Goal: Task Accomplishment & Management: Use online tool/utility

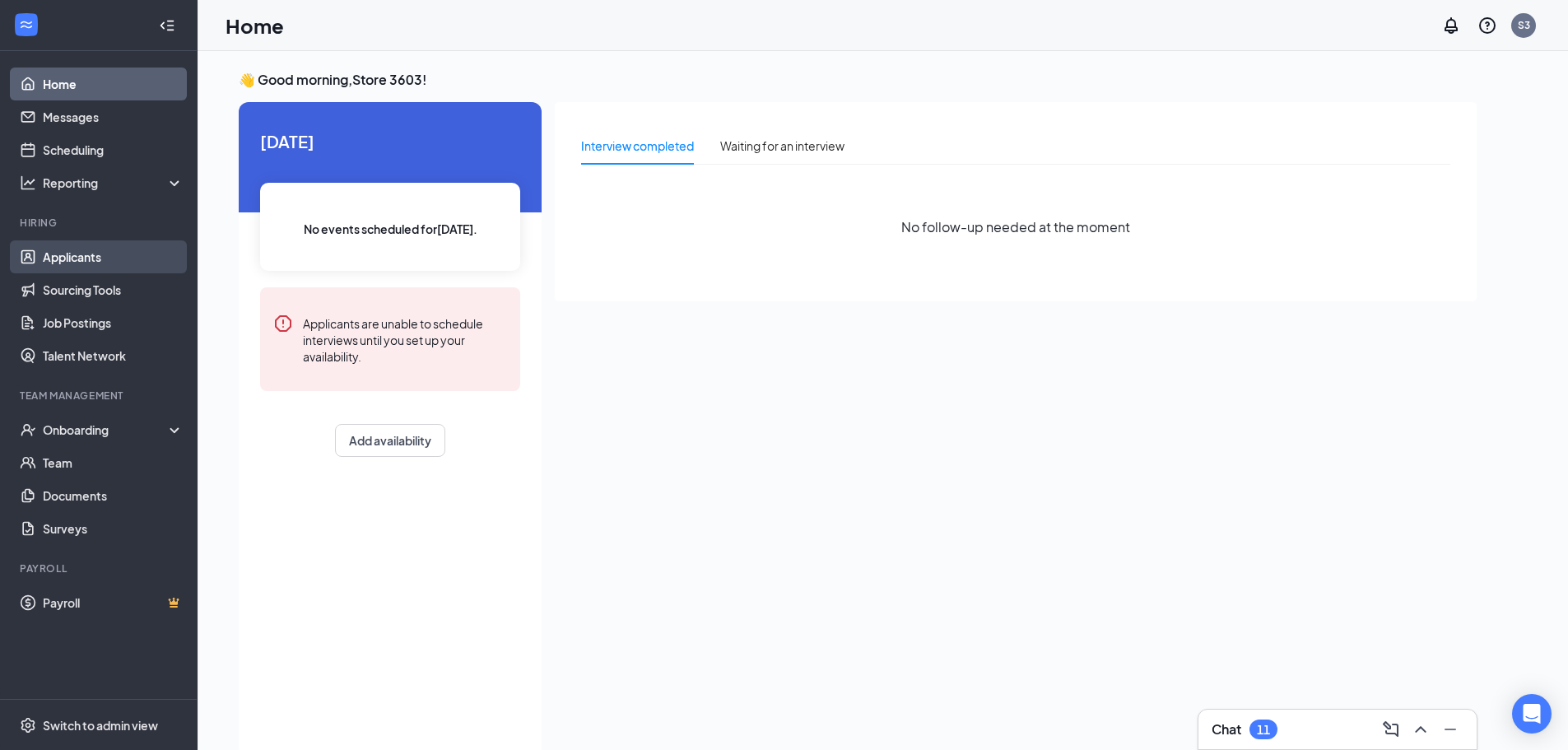
click at [133, 261] on link "Applicants" at bounding box center [113, 256] width 141 height 33
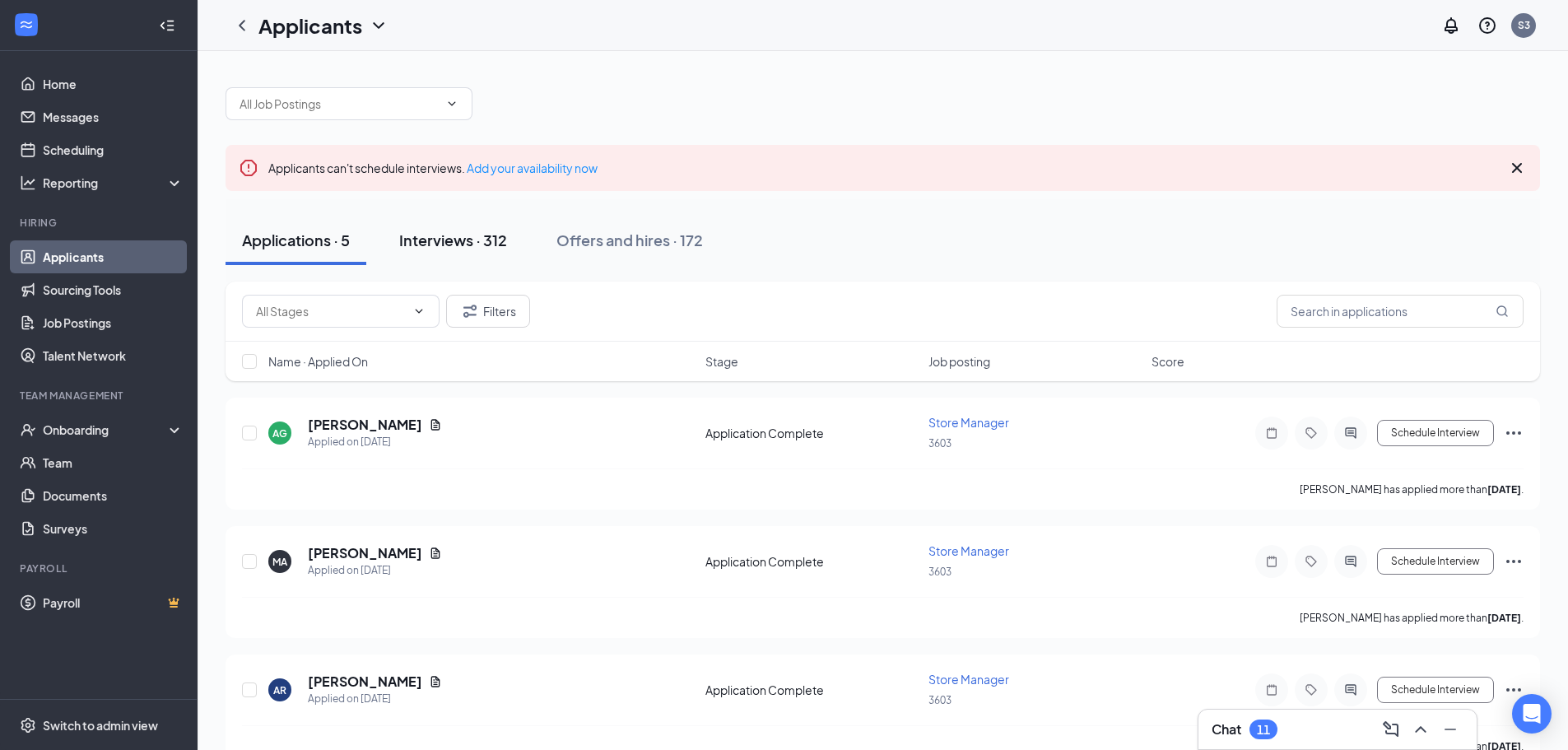
click at [476, 240] on div "Interviews · 312" at bounding box center [453, 240] width 108 height 21
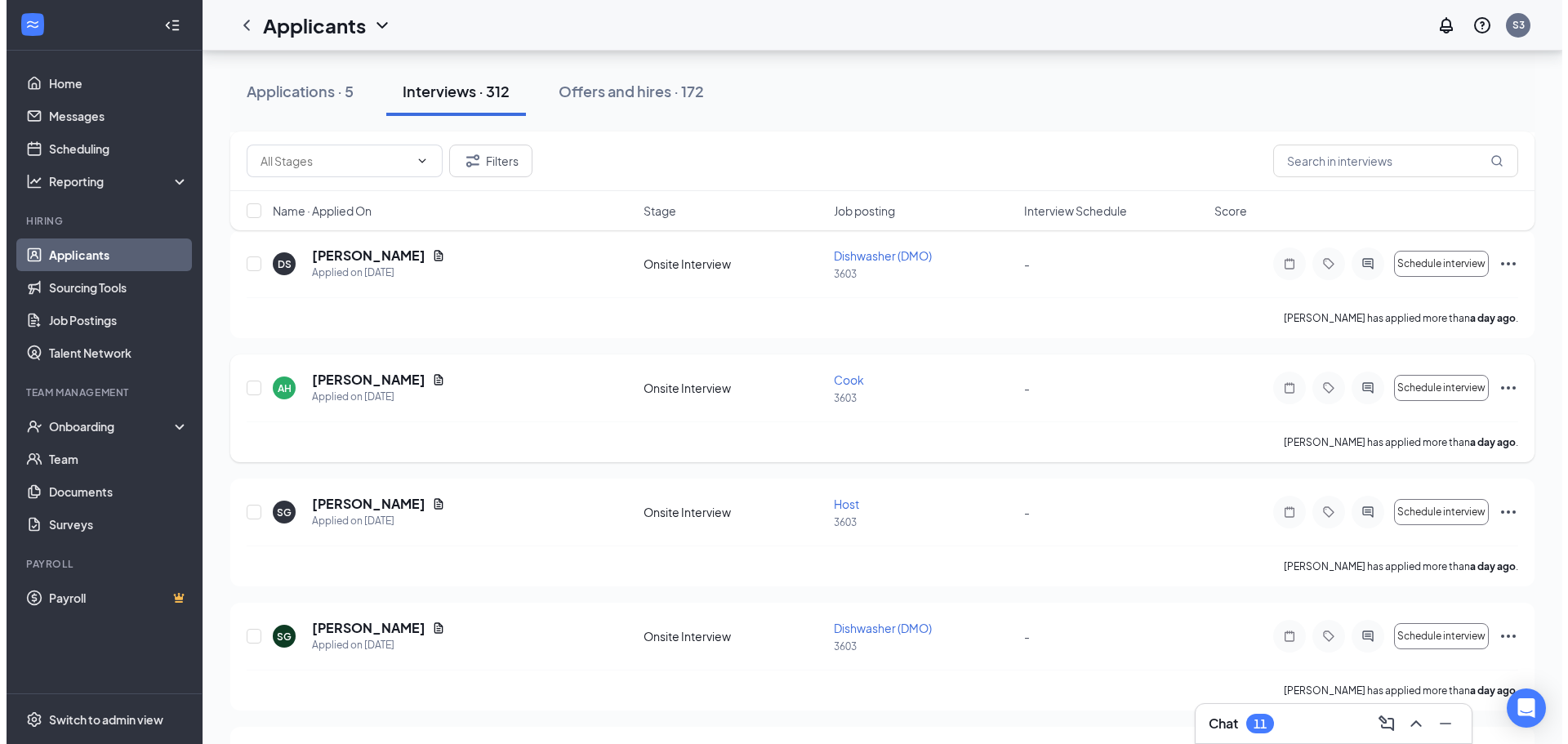
scroll to position [1061, 0]
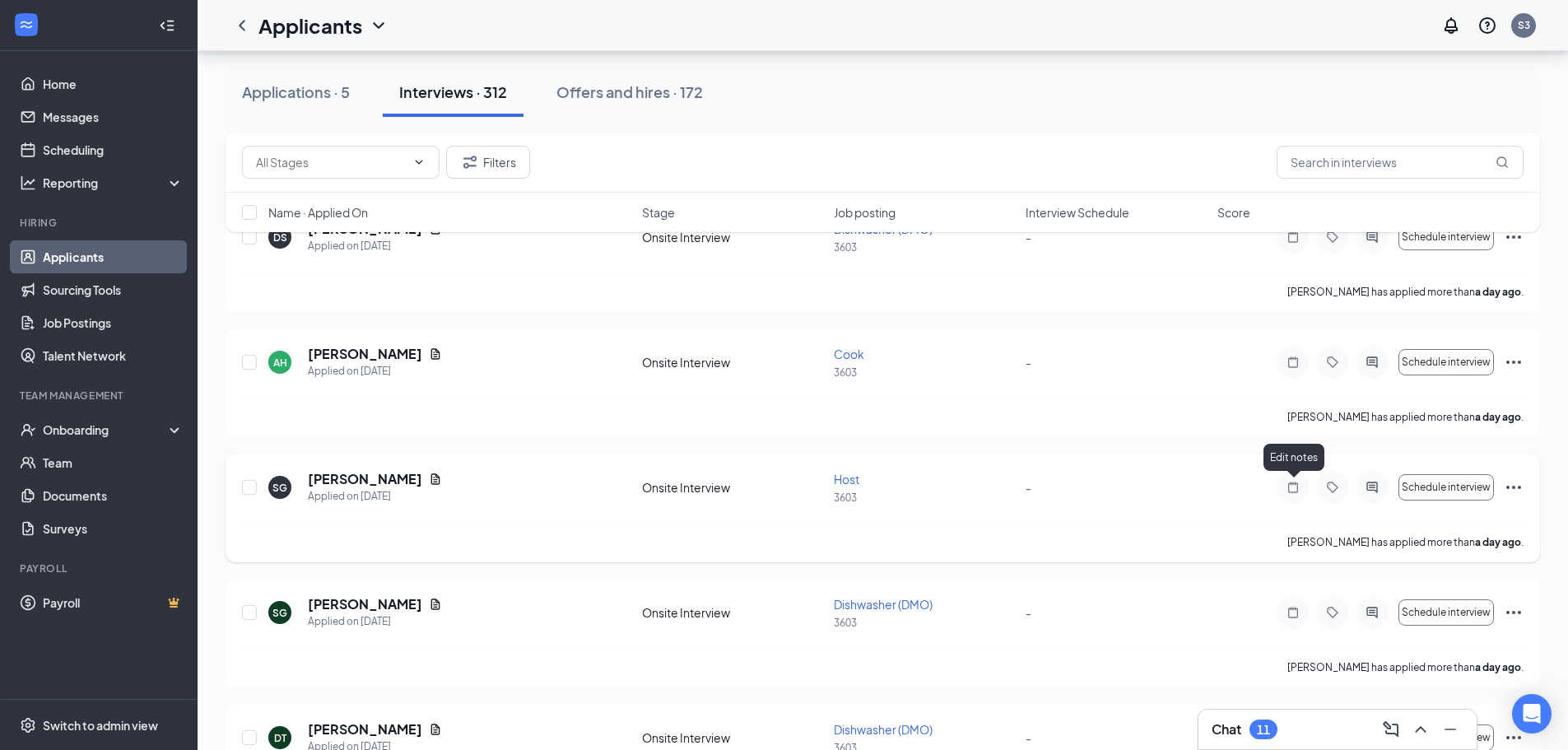
click at [1293, 487] on icon "Note" at bounding box center [1293, 487] width 20 height 13
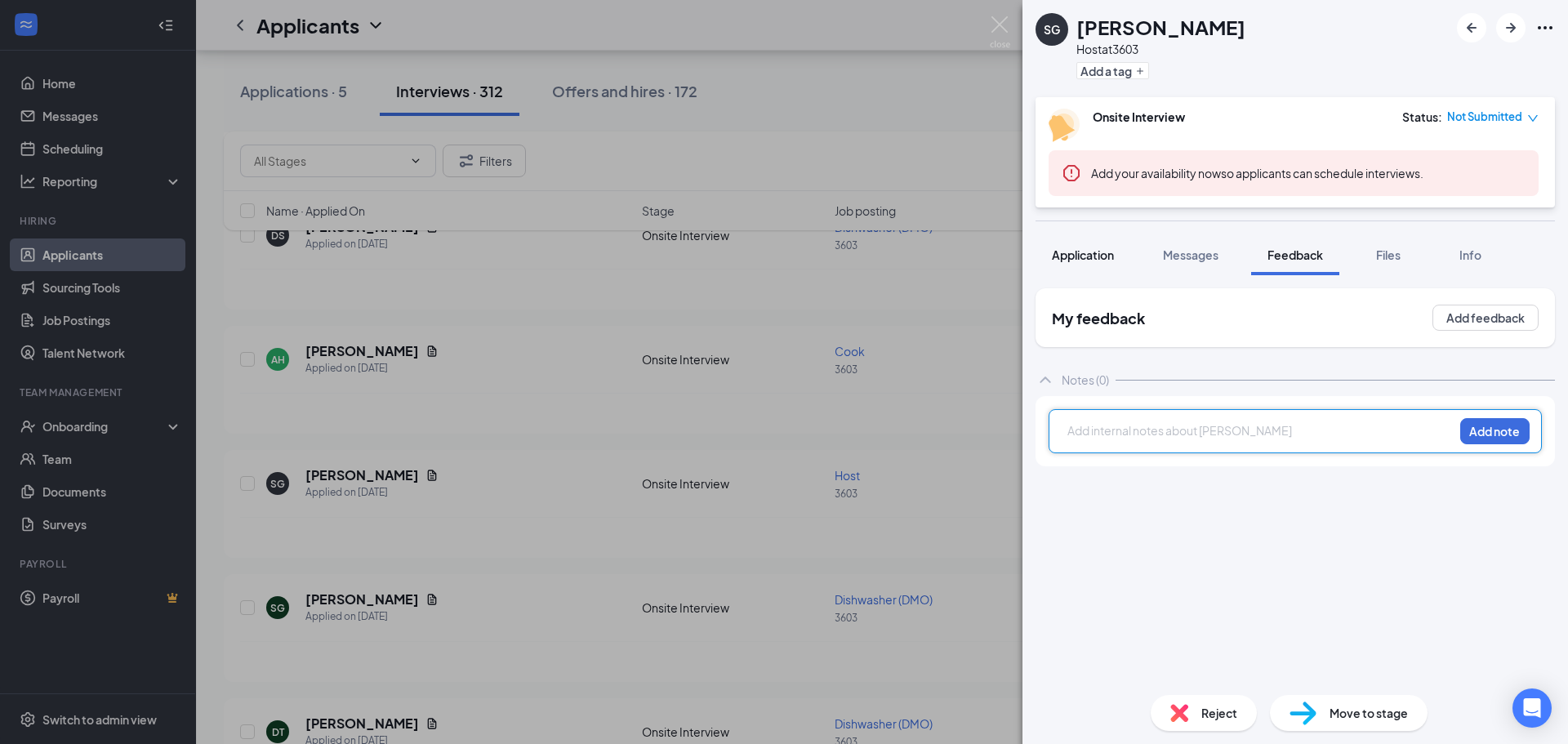
click at [1091, 261] on span "Application" at bounding box center [1082, 254] width 62 height 15
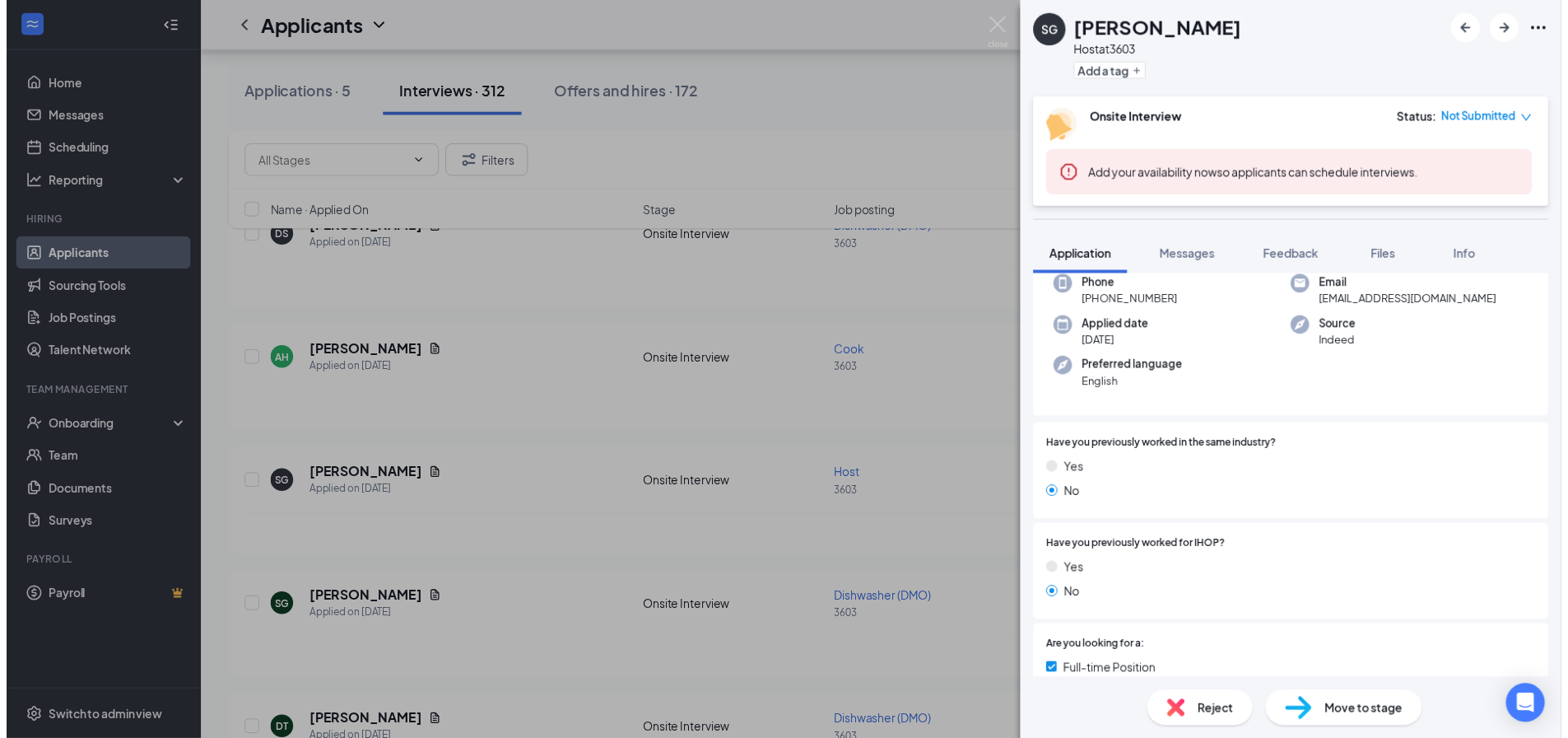
scroll to position [165, 0]
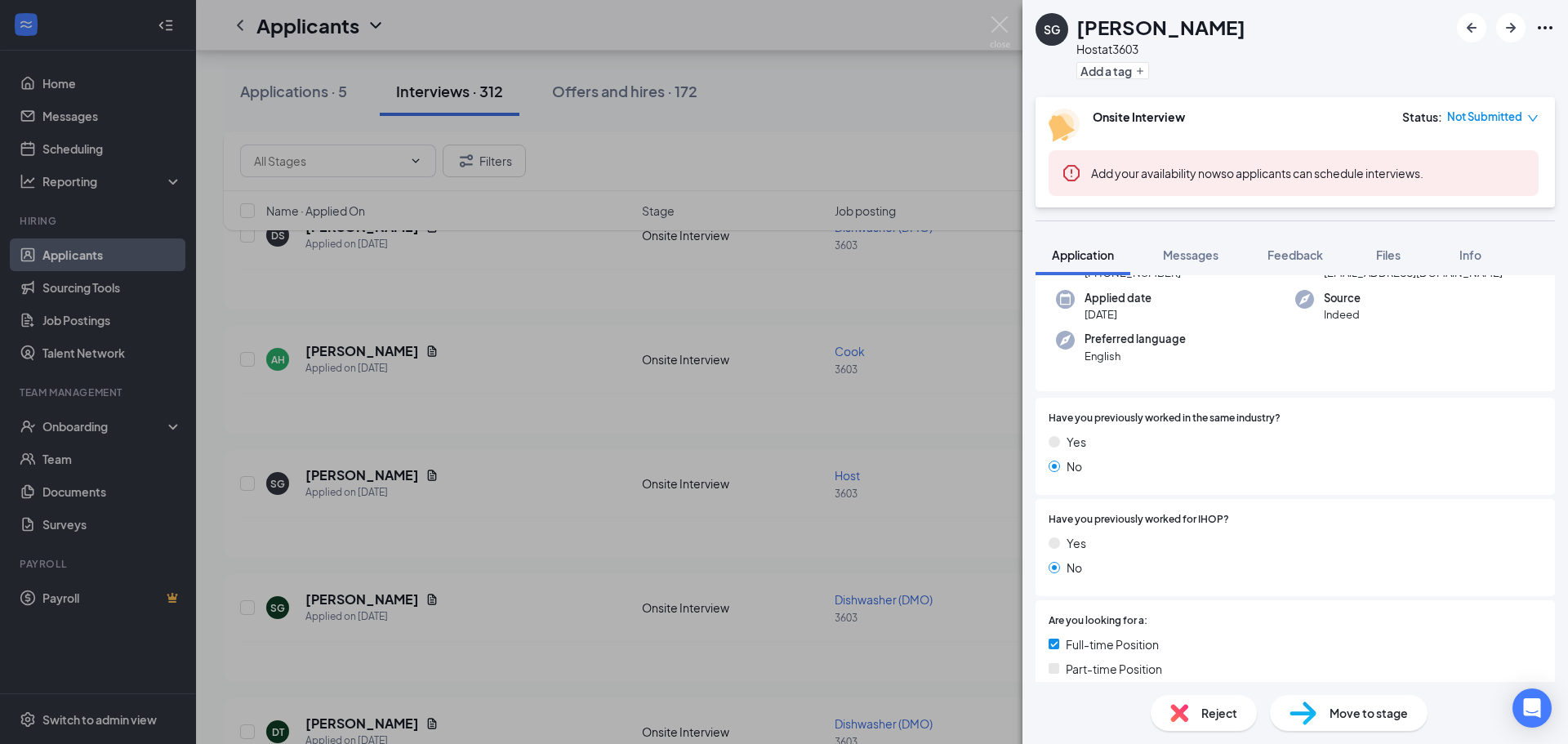
click at [846, 465] on div "SG [PERSON_NAME] Host at 3603 Add a tag Onsite Interview Status : Not Submitted…" at bounding box center [784, 372] width 1568 height 744
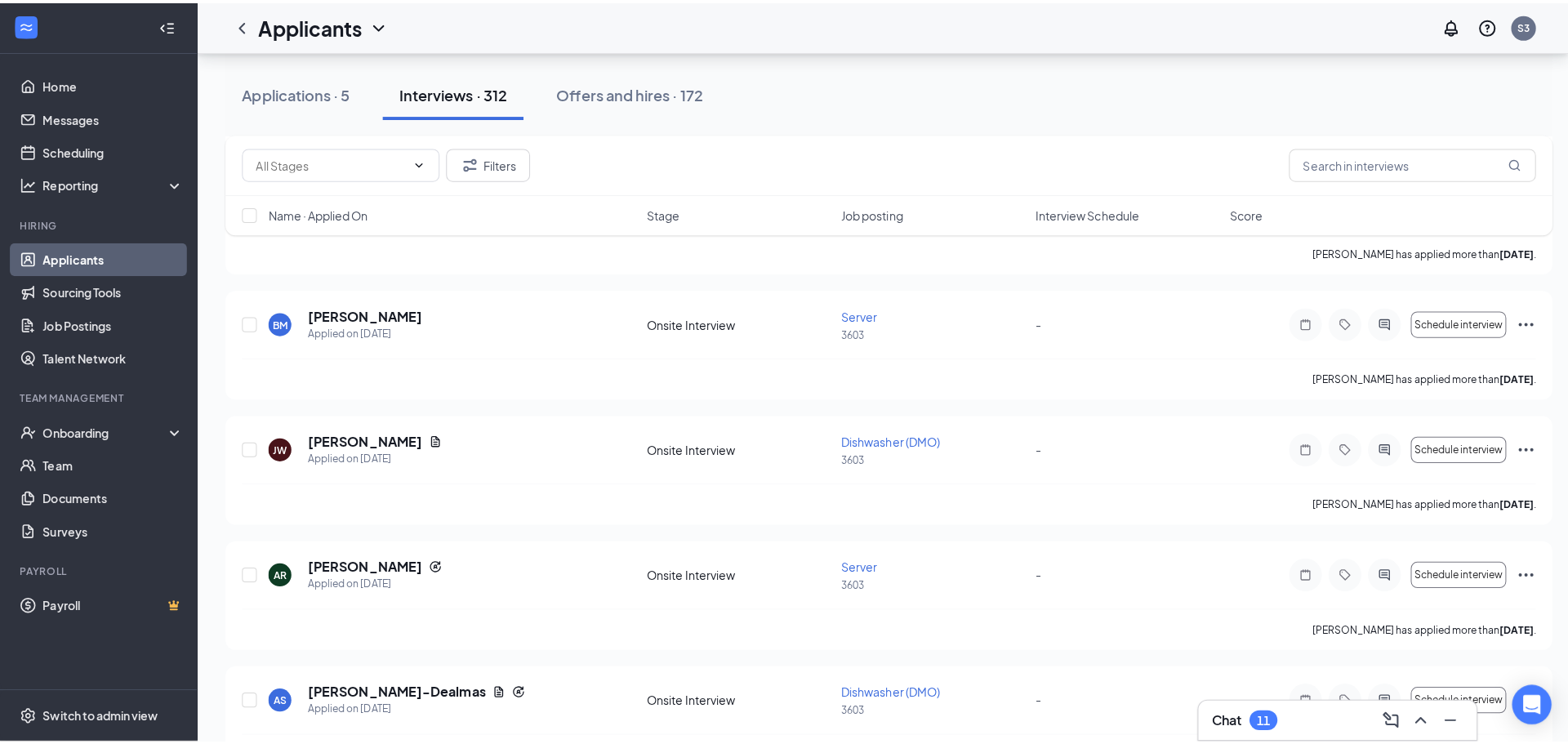
scroll to position [5472, 0]
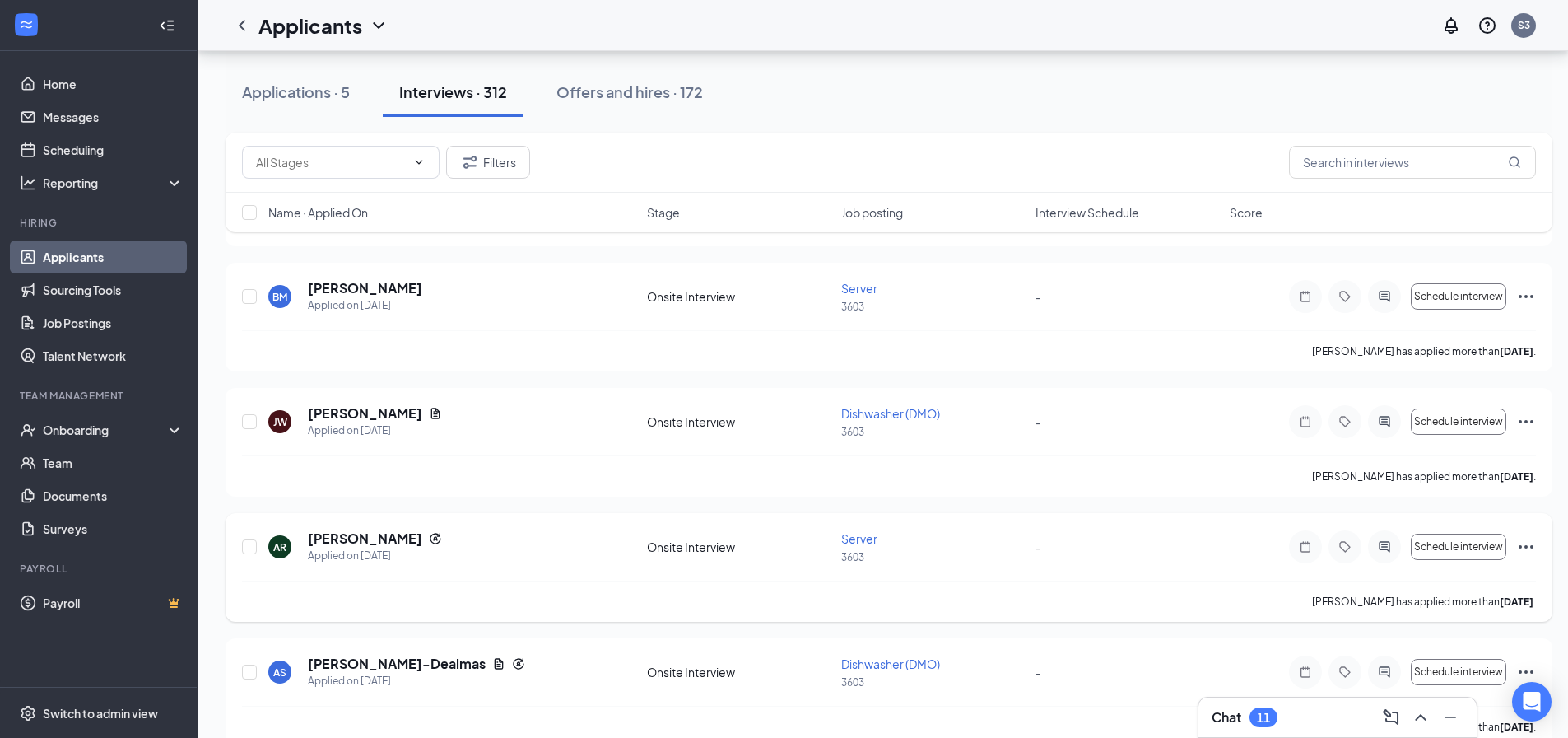
click at [1311, 538] on div at bounding box center [1305, 546] width 33 height 33
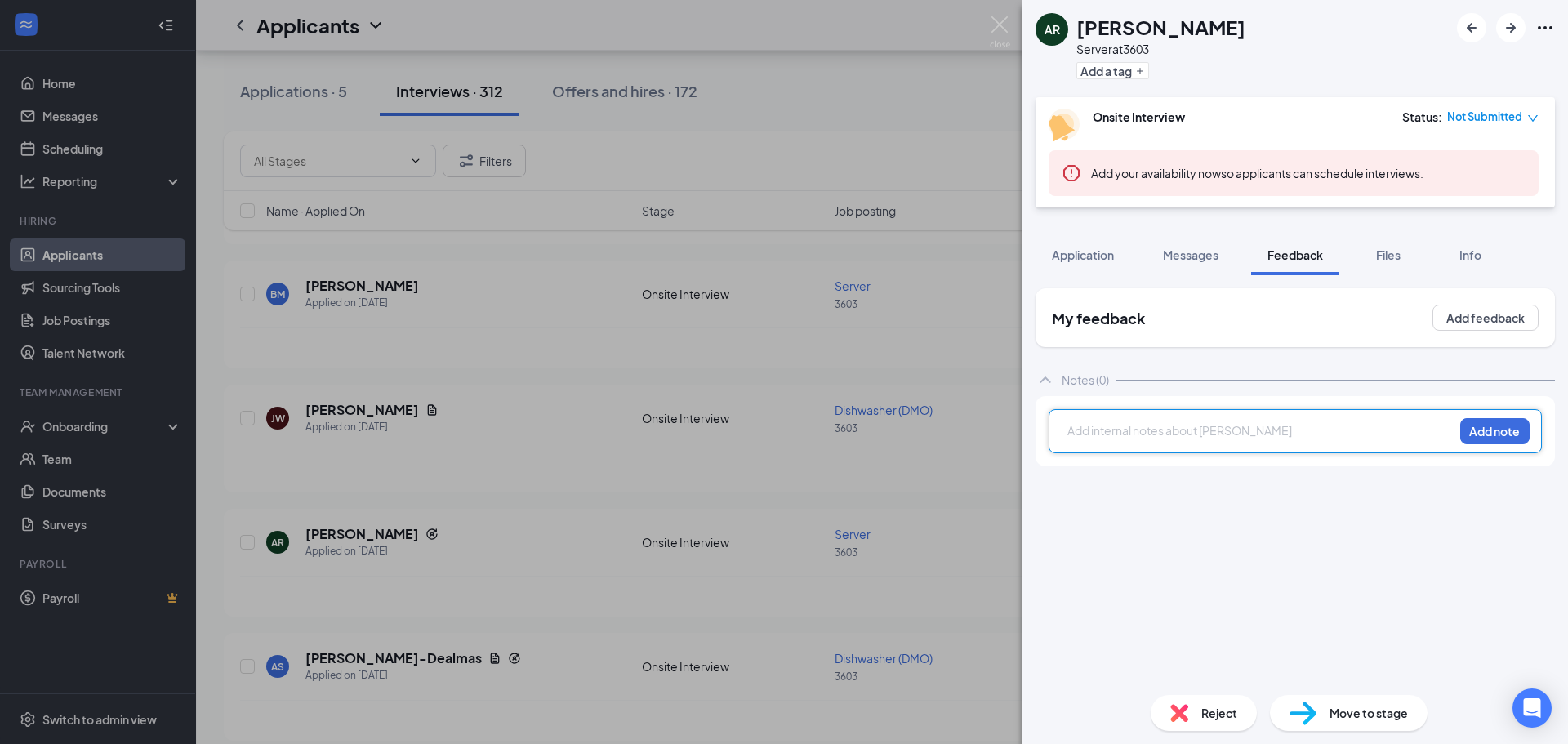
drag, startPoint x: 1088, startPoint y: 250, endPoint x: 1091, endPoint y: 344, distance: 94.0
click at [1090, 251] on span "Application" at bounding box center [1082, 254] width 62 height 15
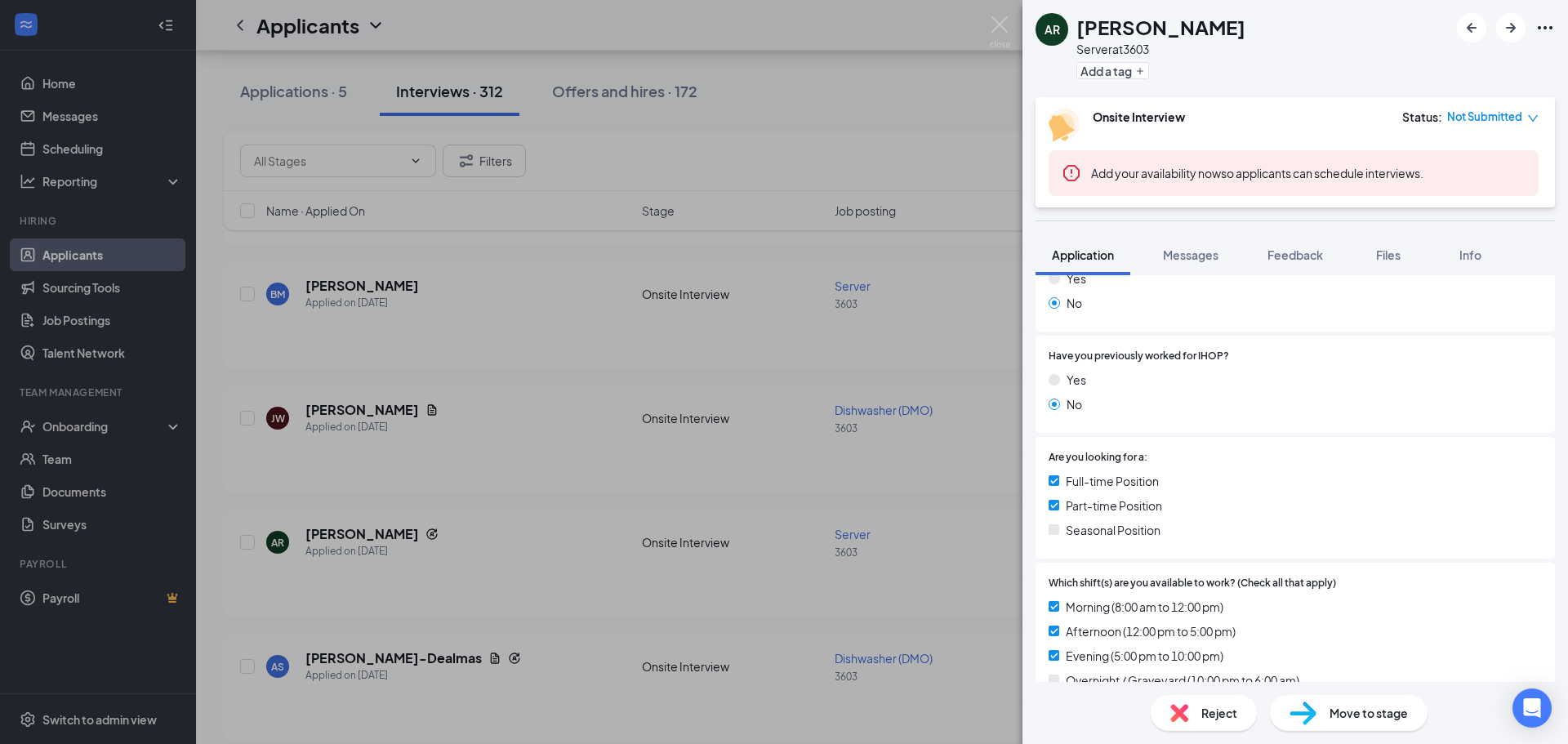
scroll to position [409, 0]
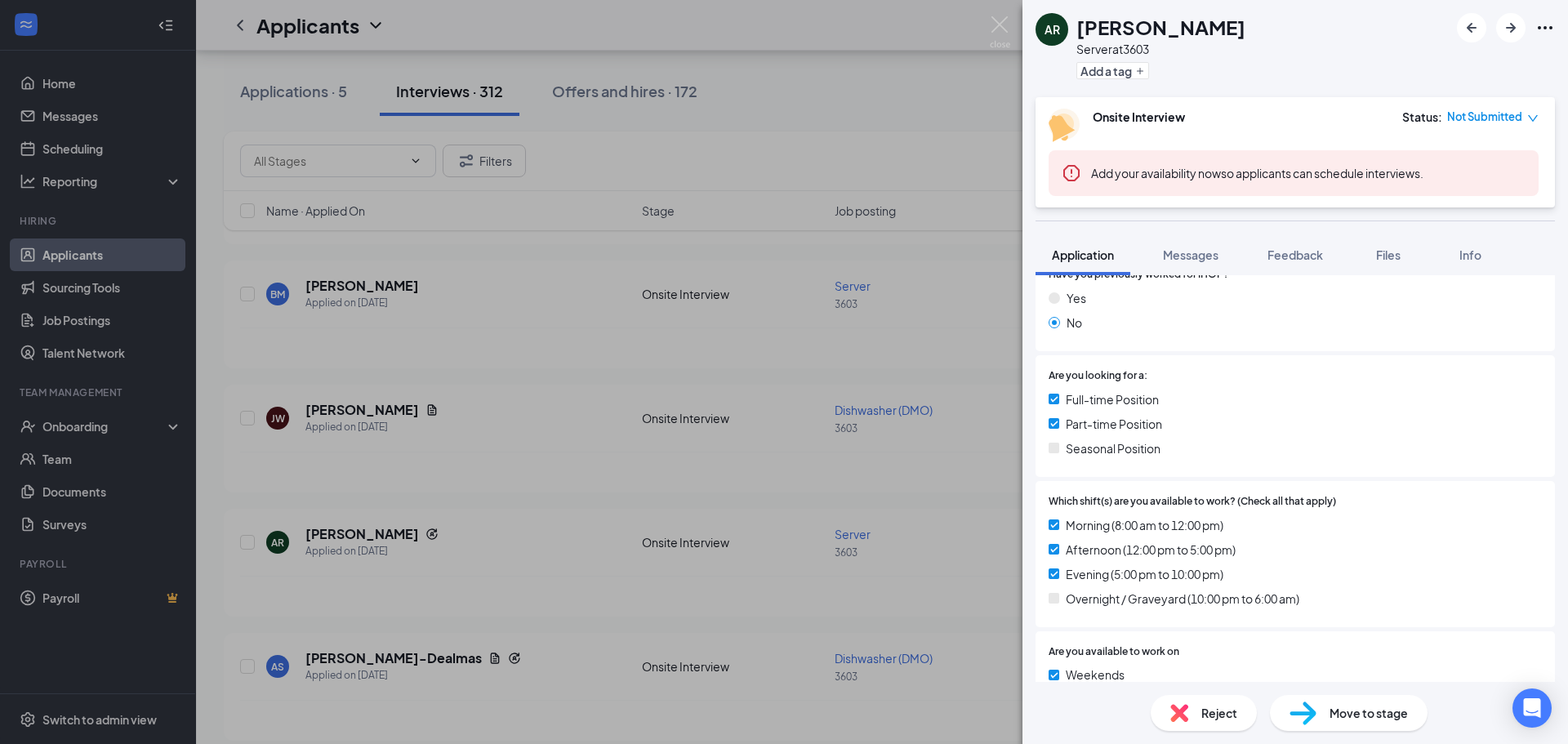
click at [555, 464] on div "AR [PERSON_NAME] Server at 3603 Add a tag Onsite Interview Status : Not Submitt…" at bounding box center [784, 372] width 1568 height 744
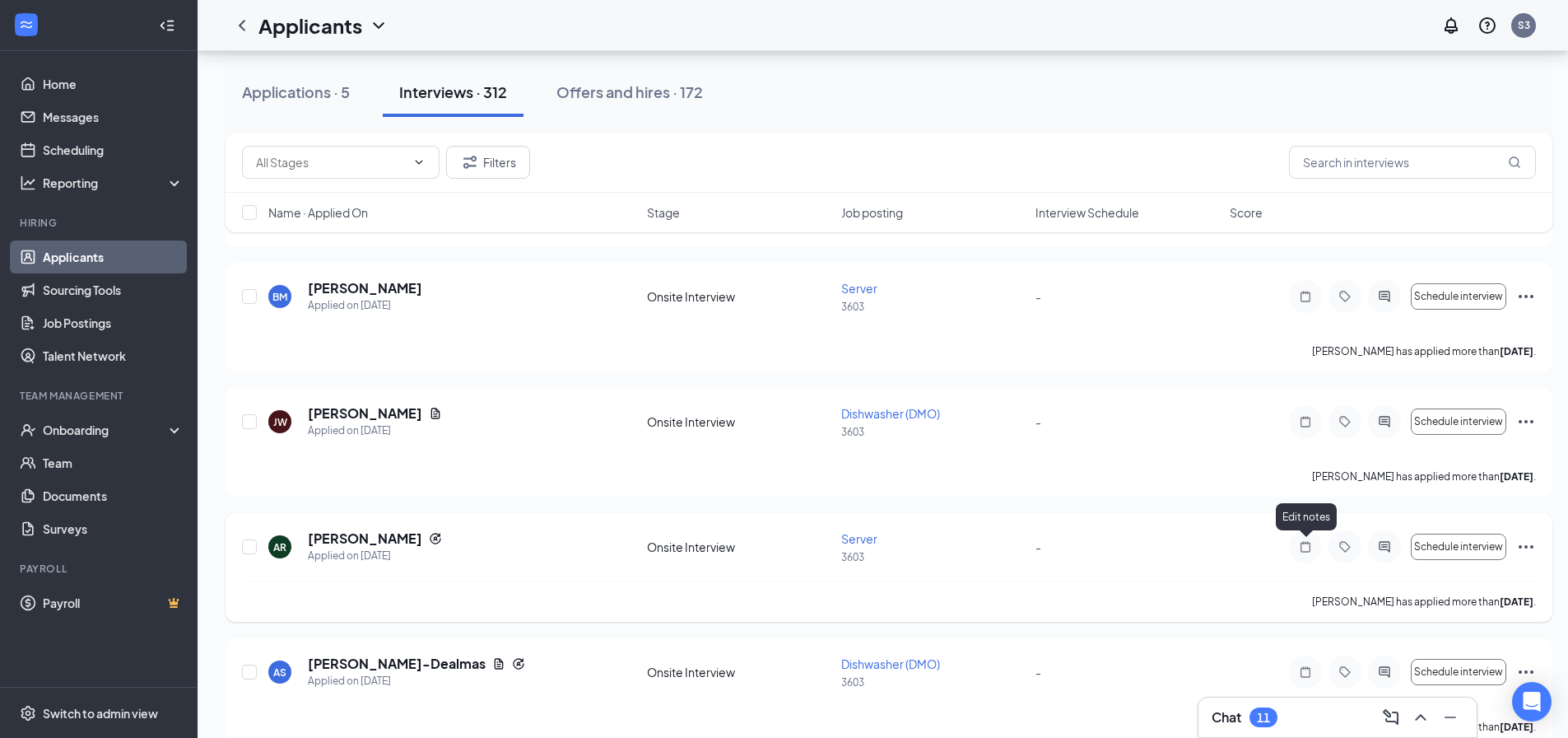
click at [1316, 547] on div at bounding box center [1305, 546] width 33 height 33
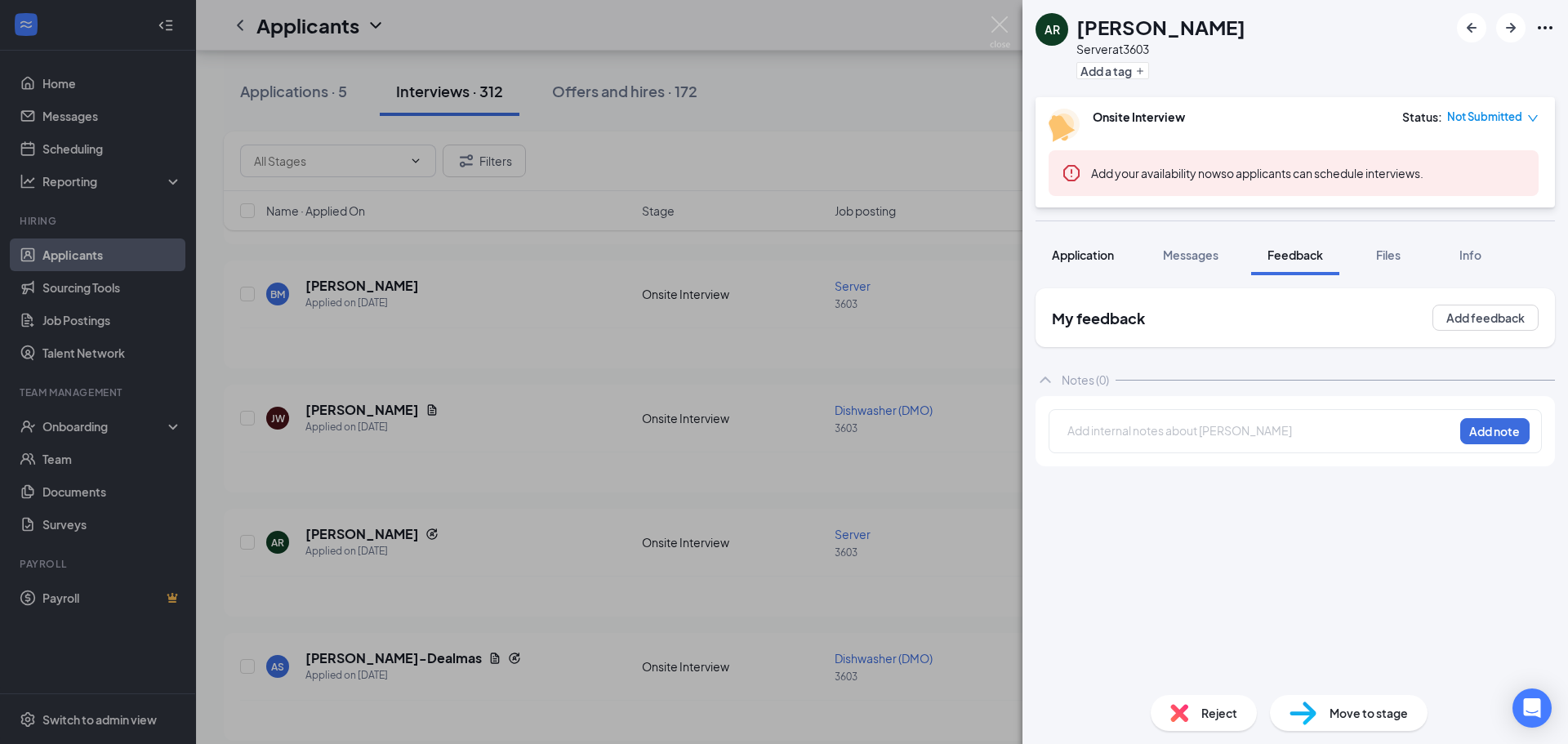
click at [1086, 253] on span "Application" at bounding box center [1082, 254] width 62 height 15
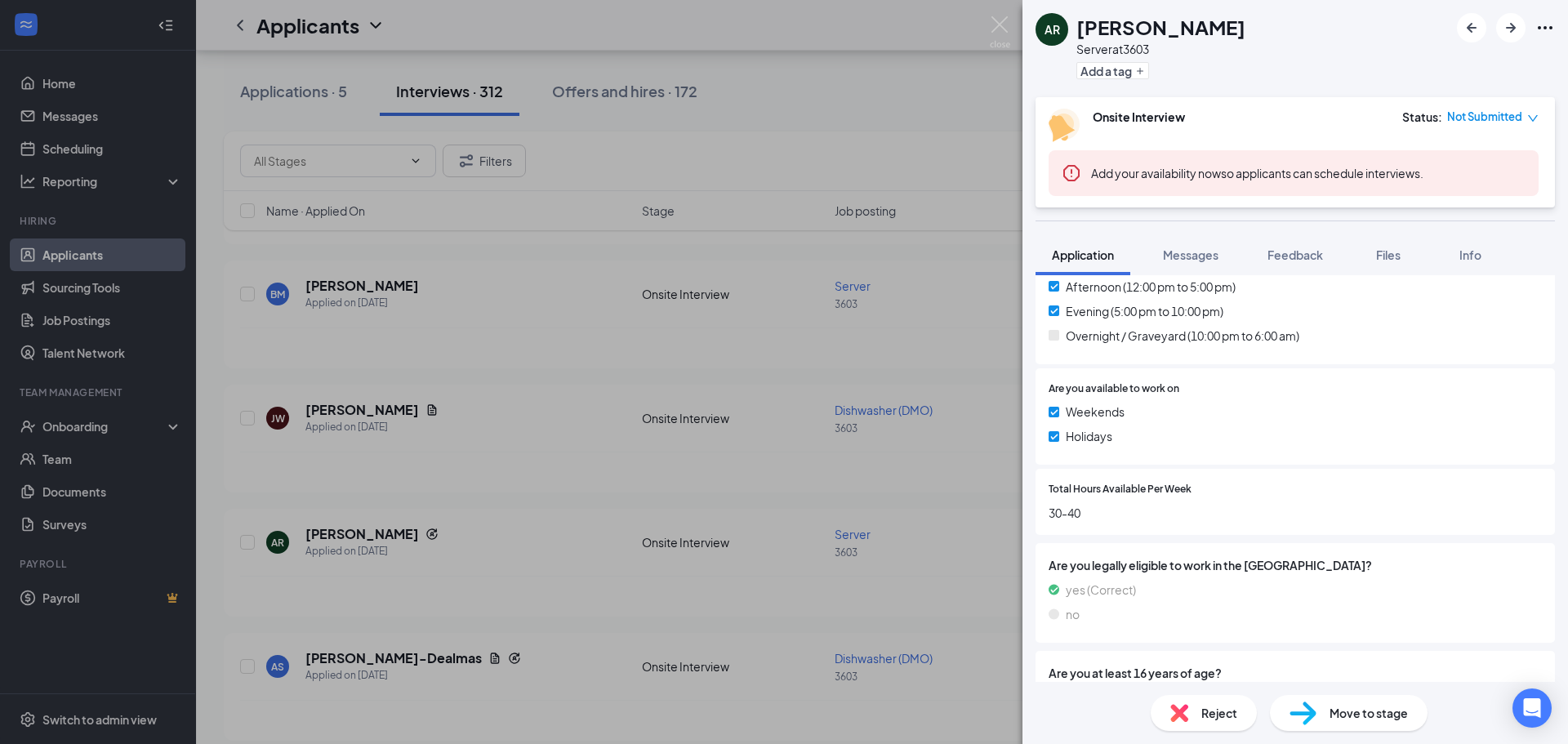
scroll to position [735, 0]
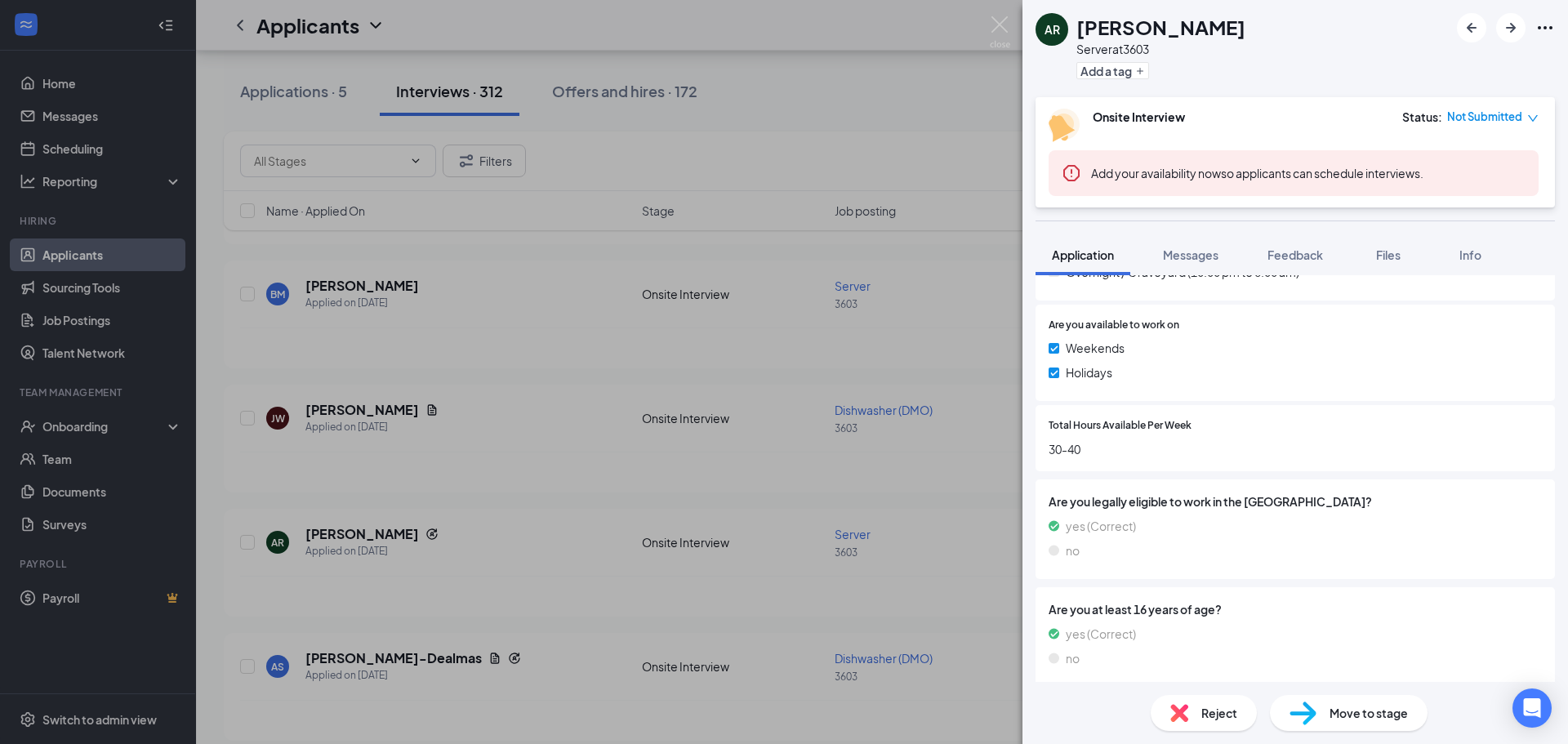
click at [791, 449] on div "AR [PERSON_NAME] Server at 3603 Add a tag Onsite Interview Status : Not Submitt…" at bounding box center [784, 372] width 1568 height 744
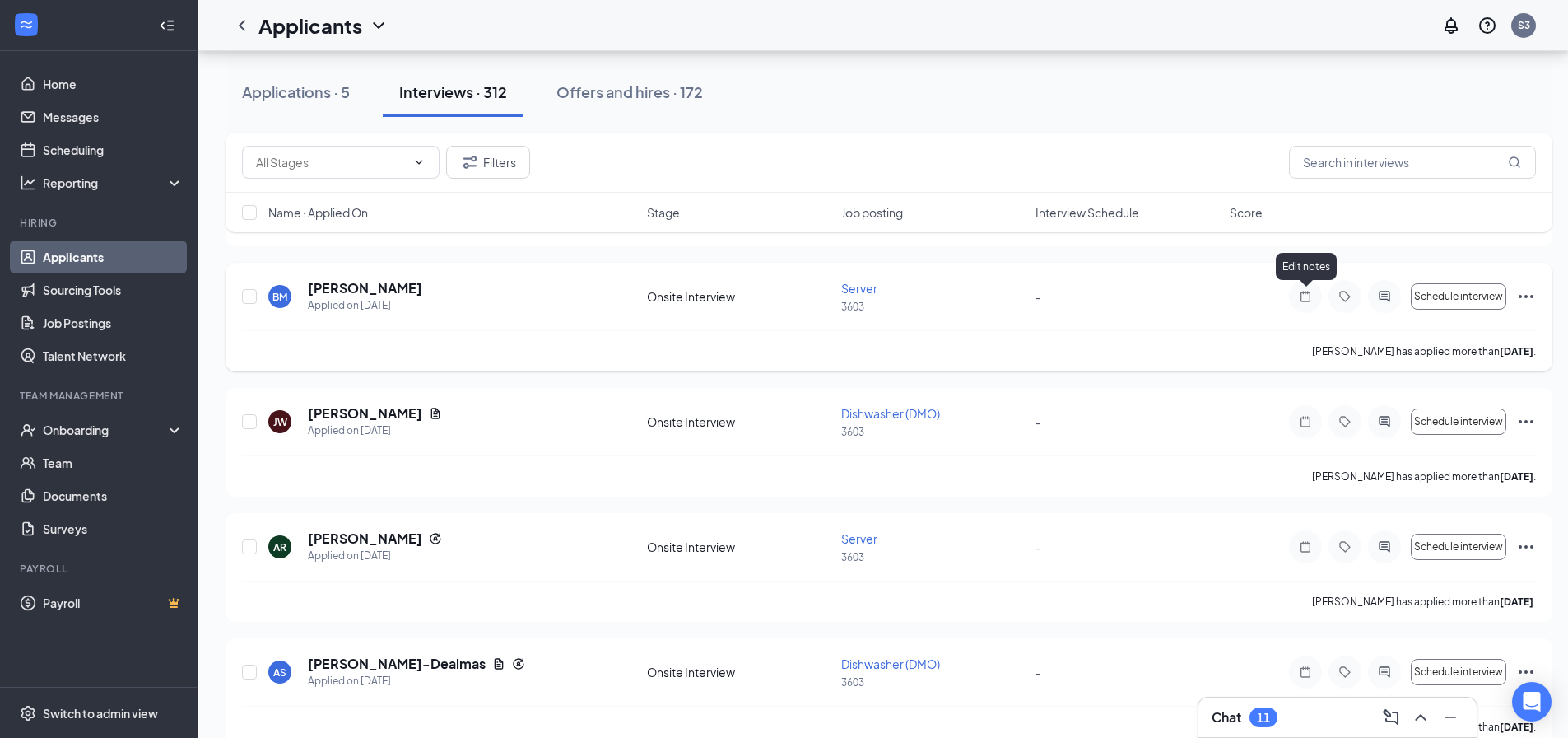
click at [1307, 294] on icon "Note" at bounding box center [1306, 296] width 20 height 13
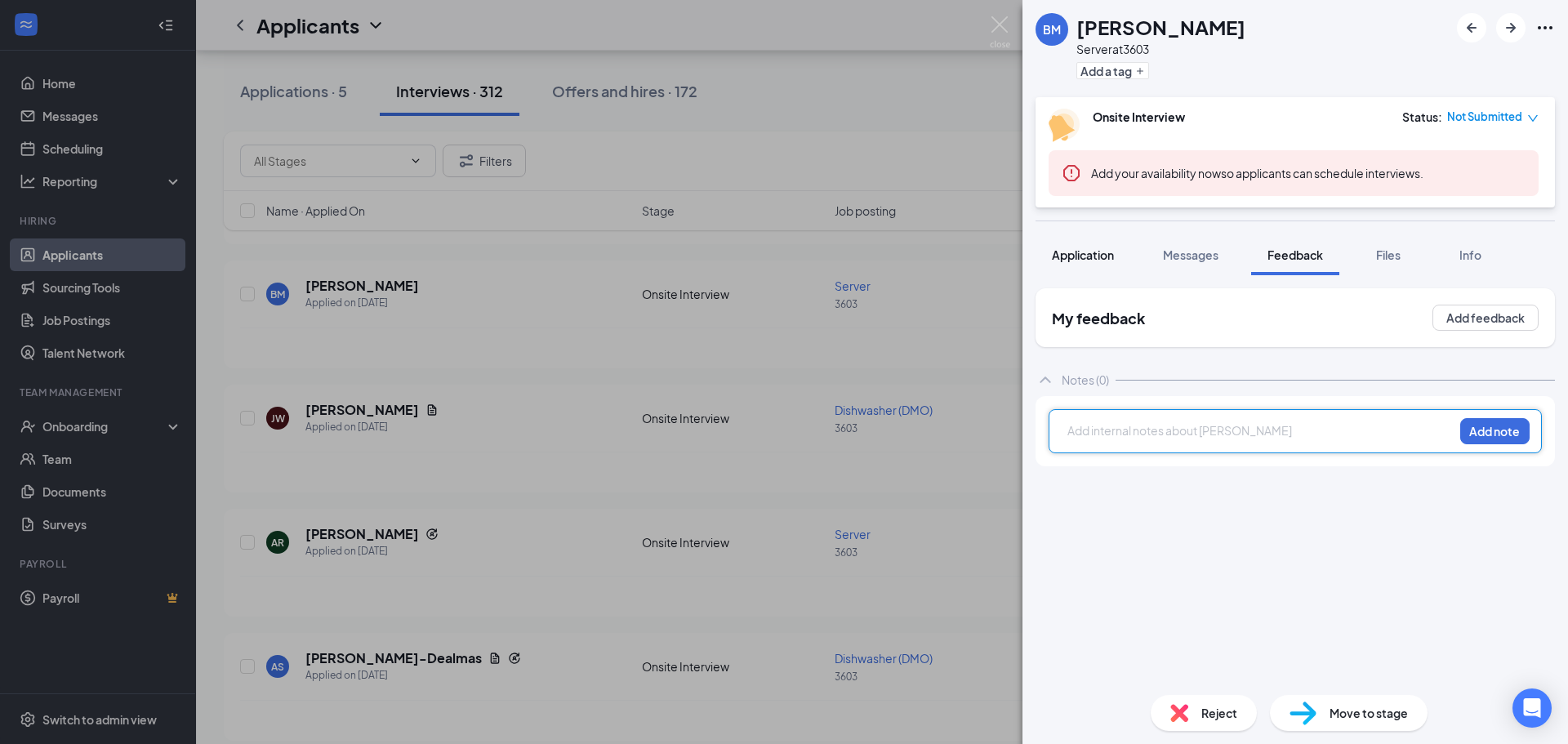
click at [1083, 254] on span "Application" at bounding box center [1082, 254] width 62 height 15
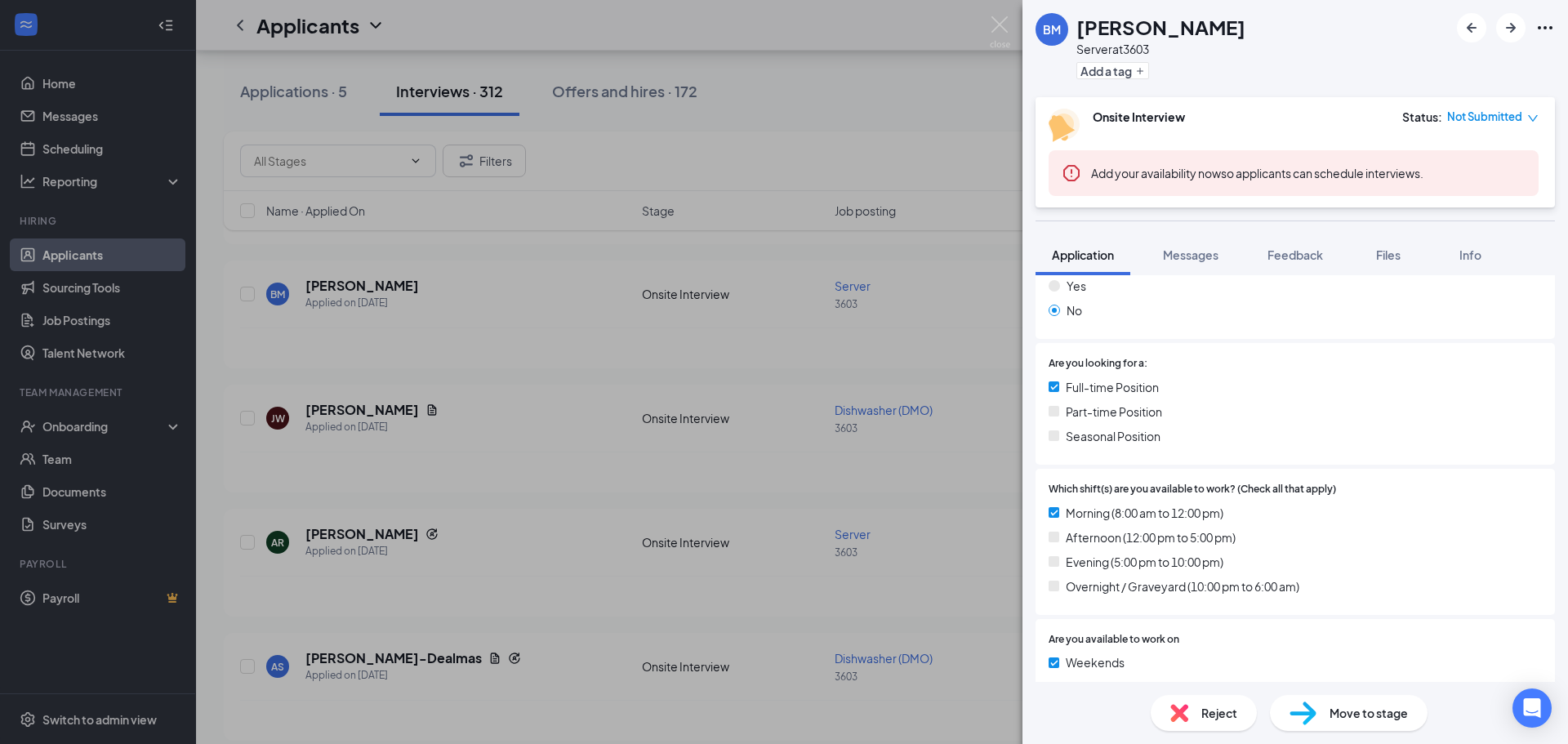
scroll to position [409, 0]
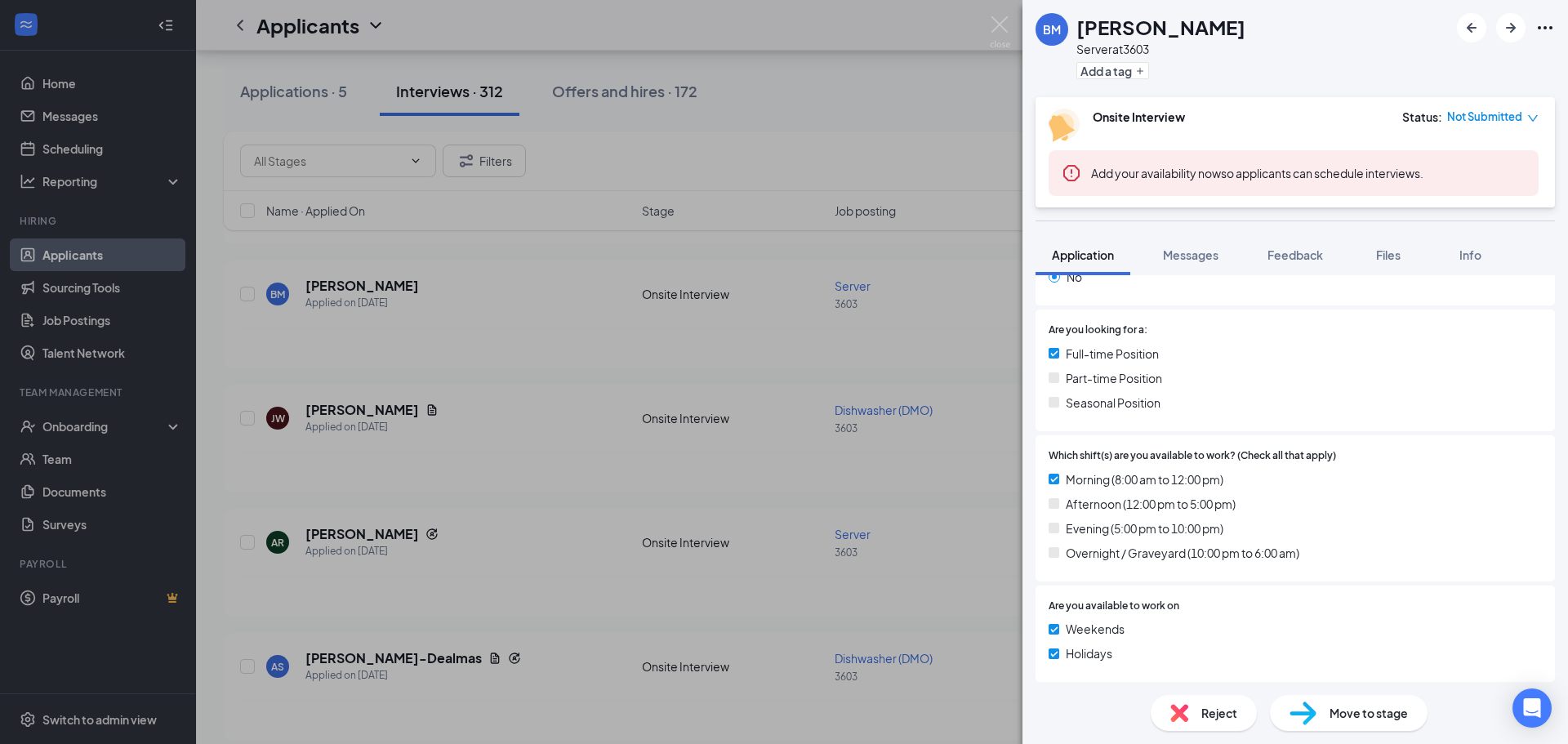
click at [577, 420] on div "BM [PERSON_NAME] Server at 3603 Add a tag Onsite Interview Status : Not Submitt…" at bounding box center [784, 372] width 1568 height 744
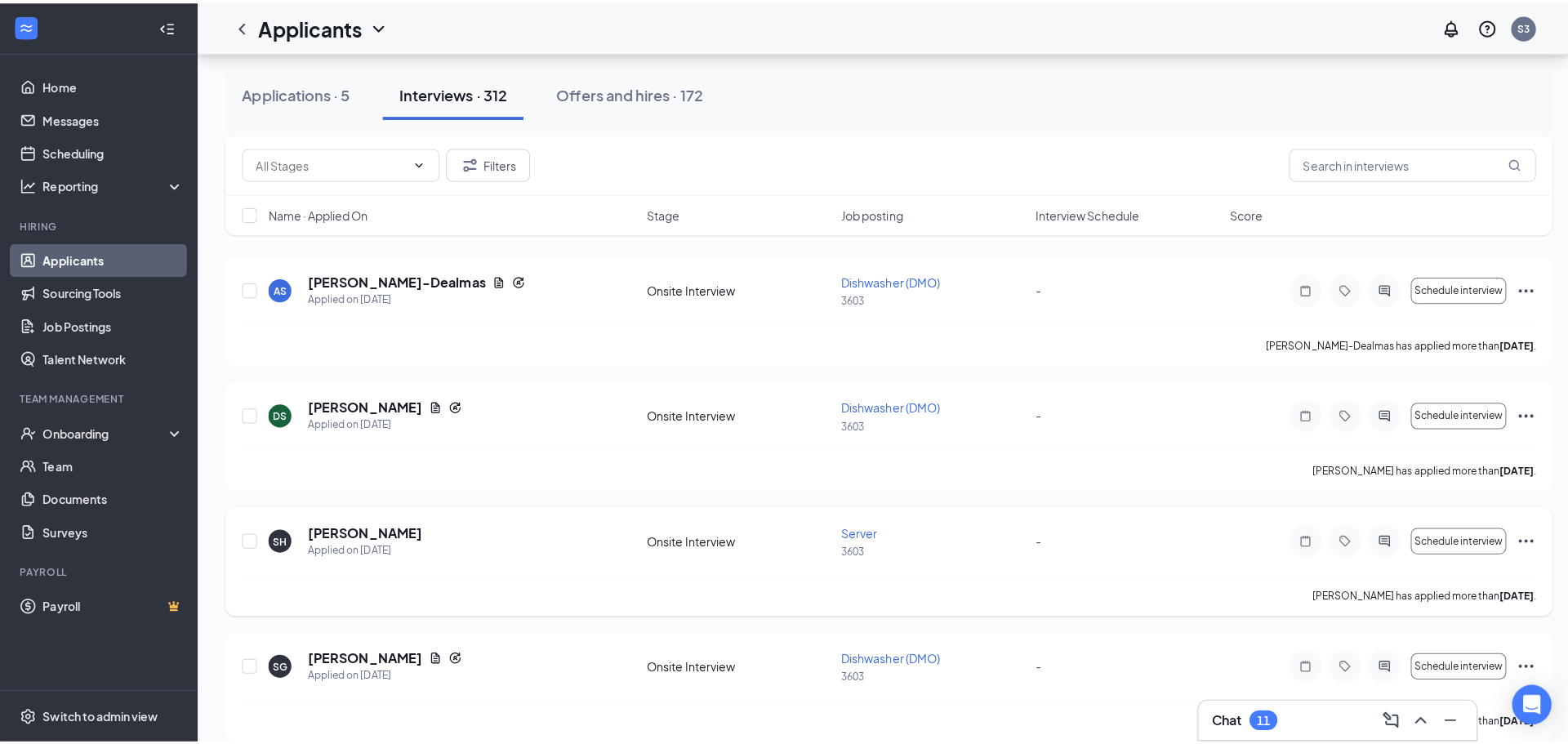
scroll to position [5880, 0]
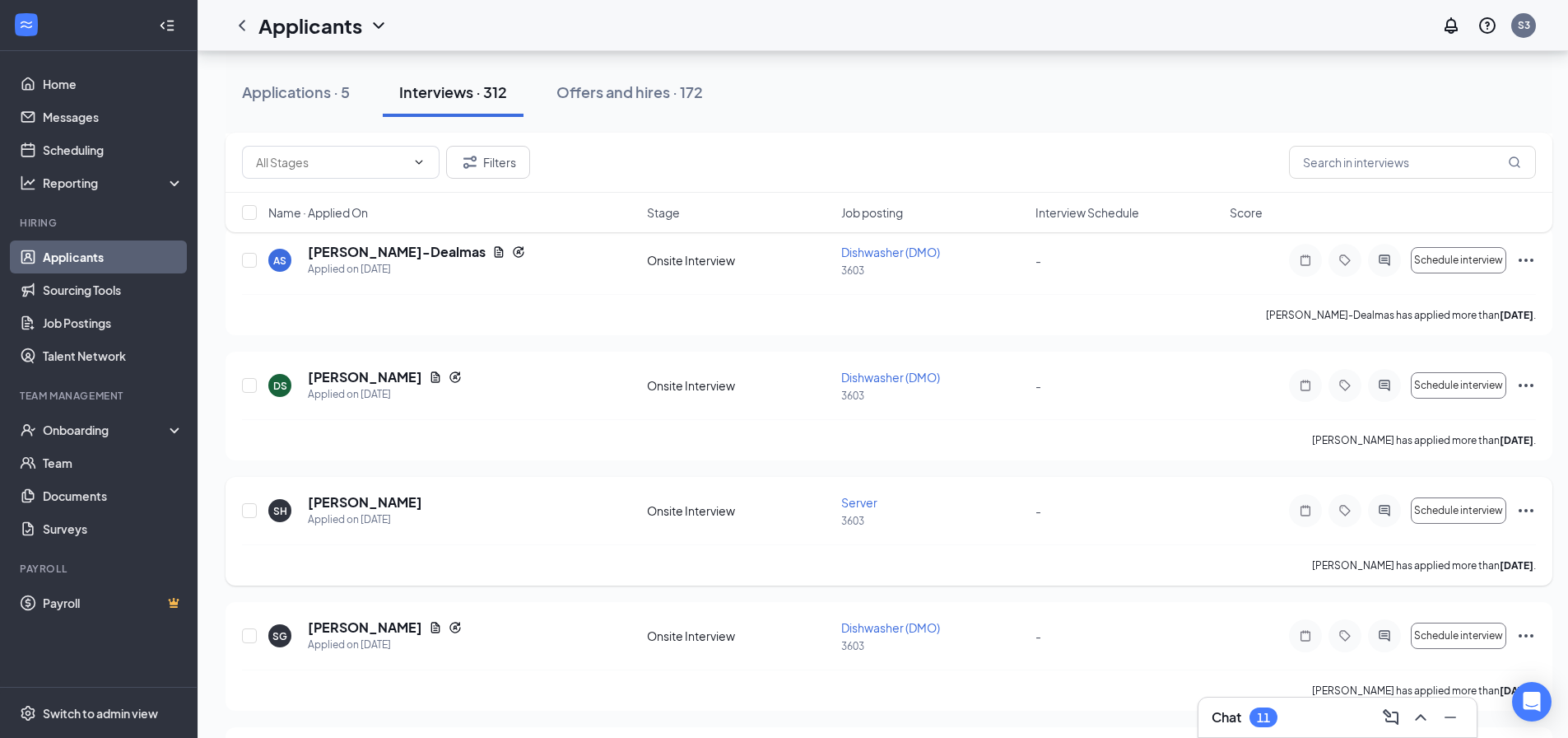
click at [1297, 520] on div at bounding box center [1305, 510] width 33 height 33
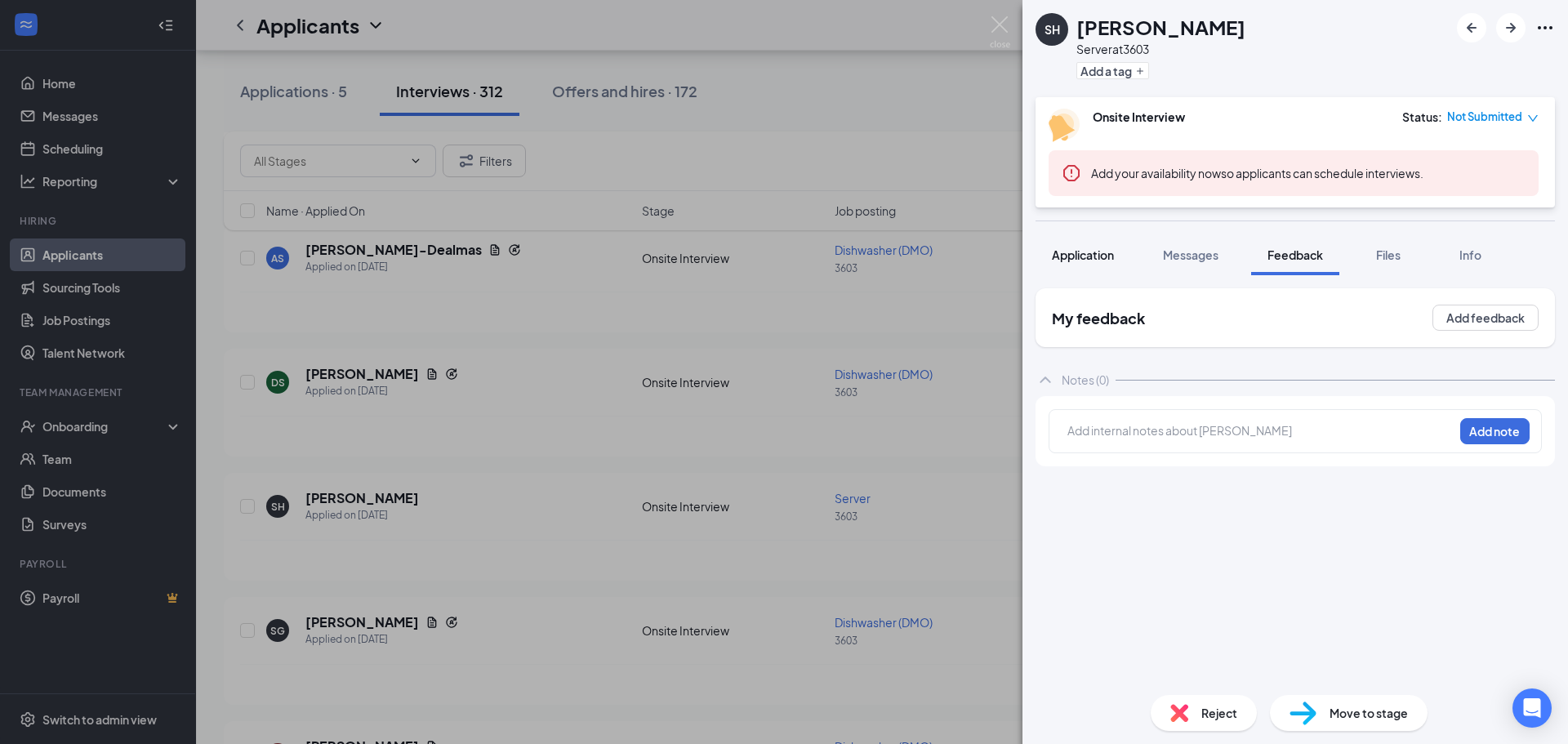
click at [1089, 246] on button "Application" at bounding box center [1082, 254] width 94 height 41
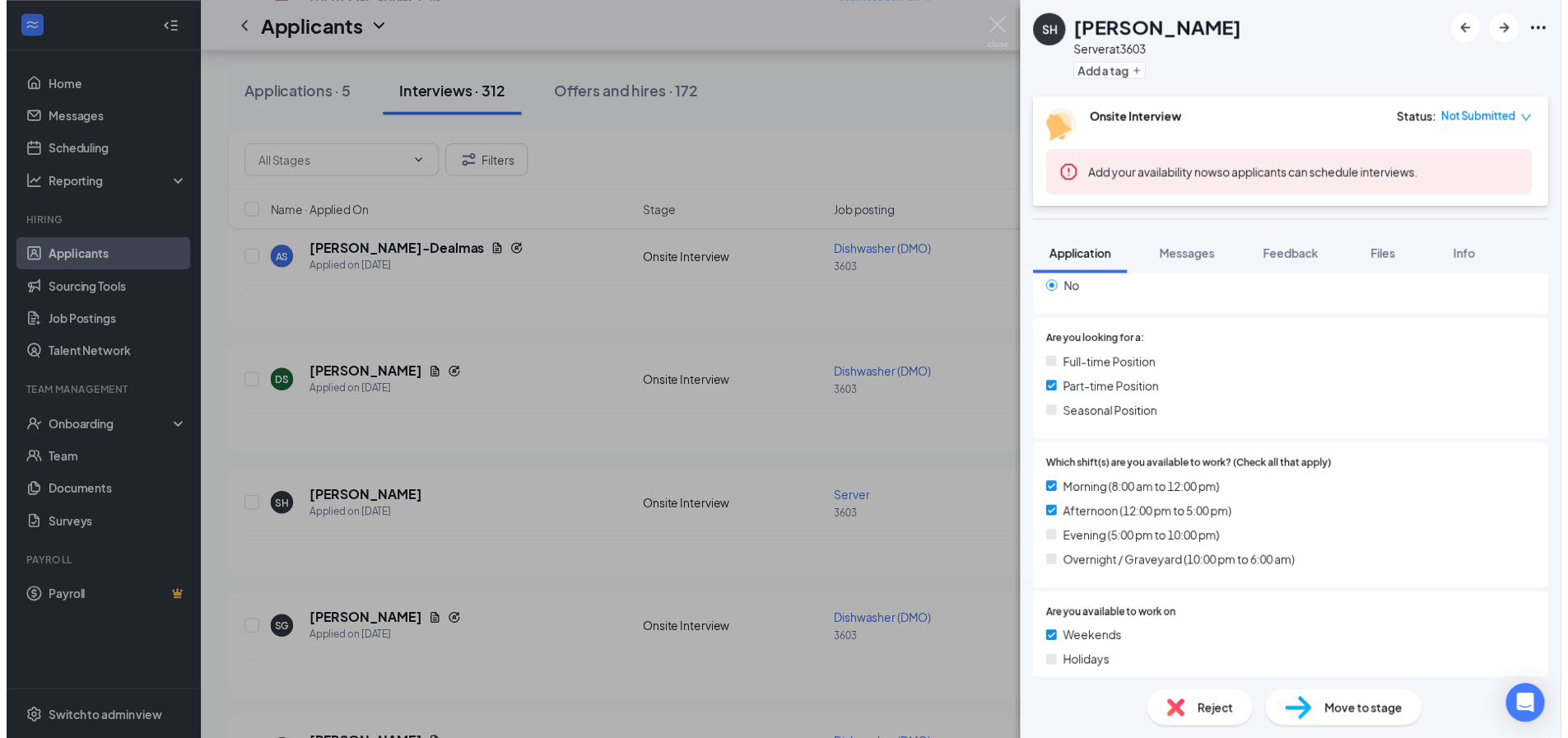
scroll to position [494, 0]
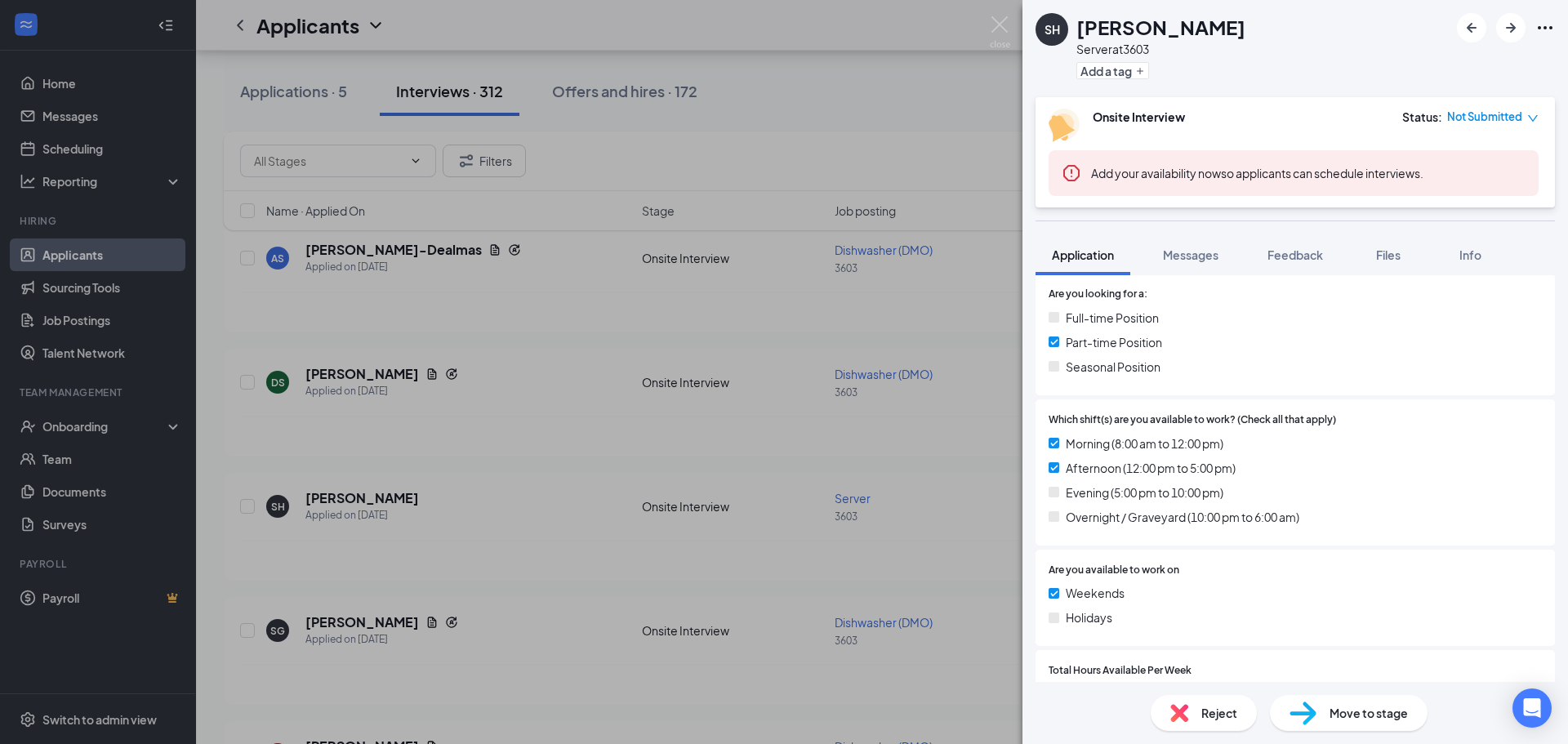
click at [809, 487] on div "SH [PERSON_NAME] Server at 3603 Add a tag Onsite Interview Status : Not Submitt…" at bounding box center [784, 372] width 1568 height 744
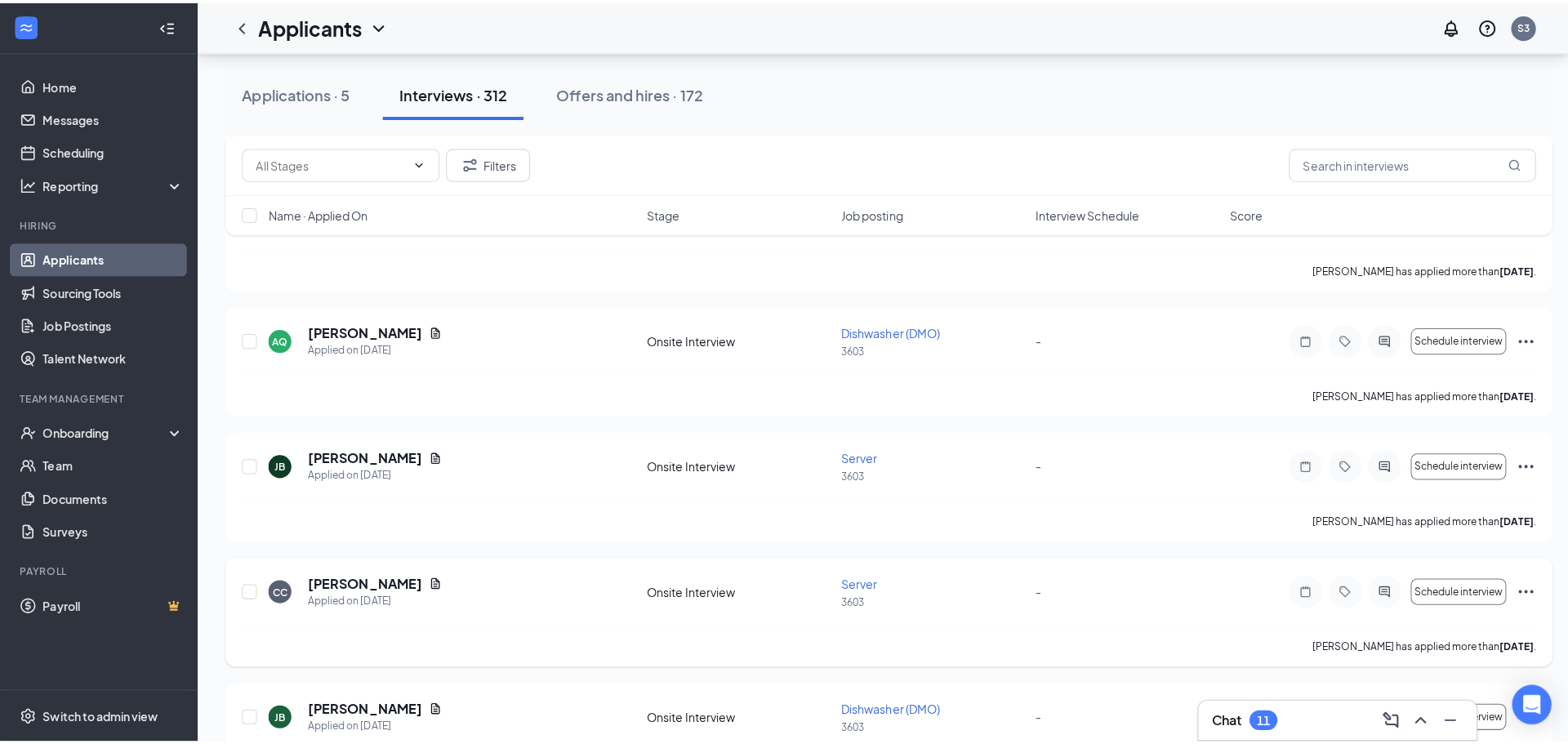
scroll to position [6452, 0]
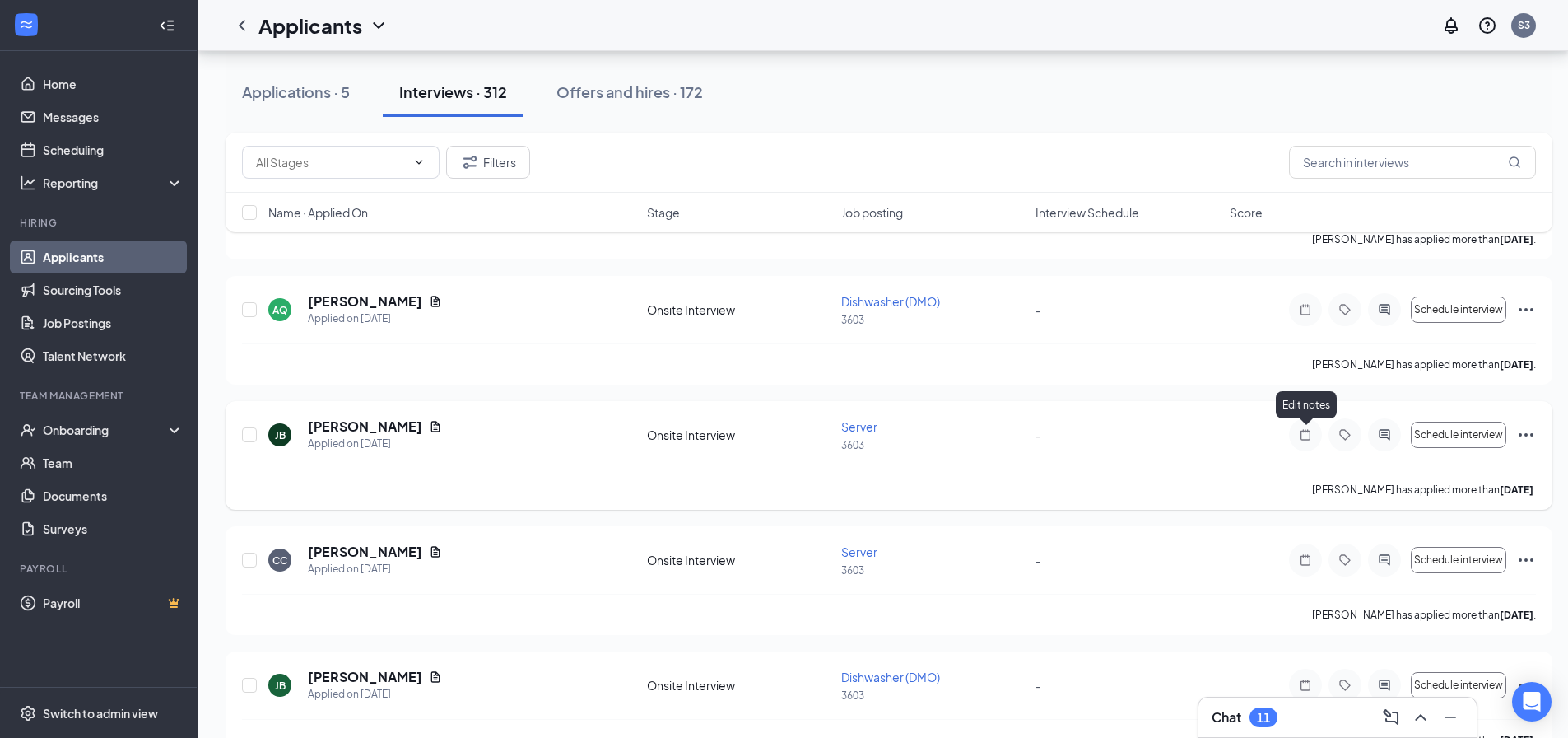
click at [1297, 431] on icon "Note" at bounding box center [1306, 434] width 20 height 13
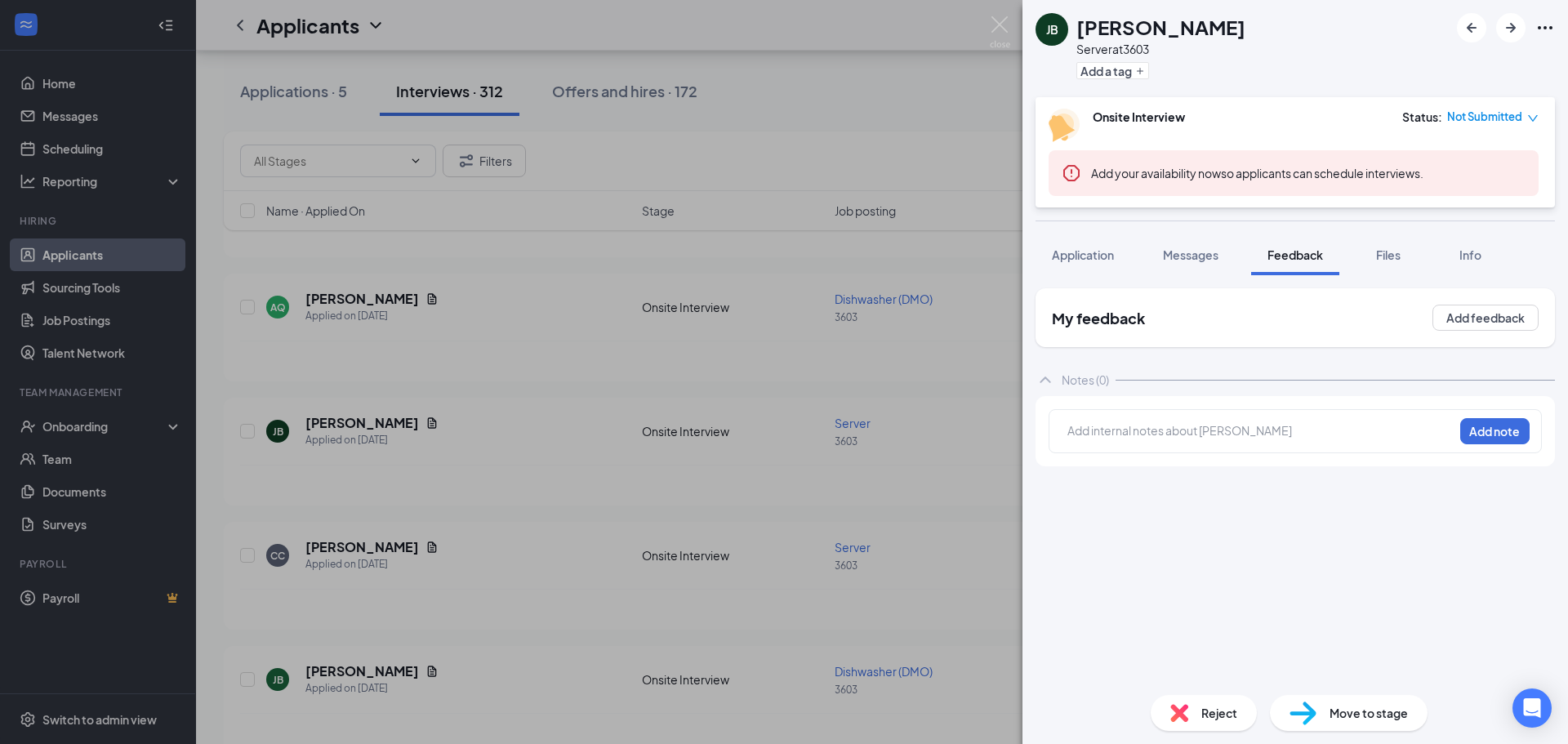
drag, startPoint x: 1075, startPoint y: 252, endPoint x: 1075, endPoint y: 287, distance: 35.0
click at [1075, 253] on span "Application" at bounding box center [1082, 254] width 62 height 15
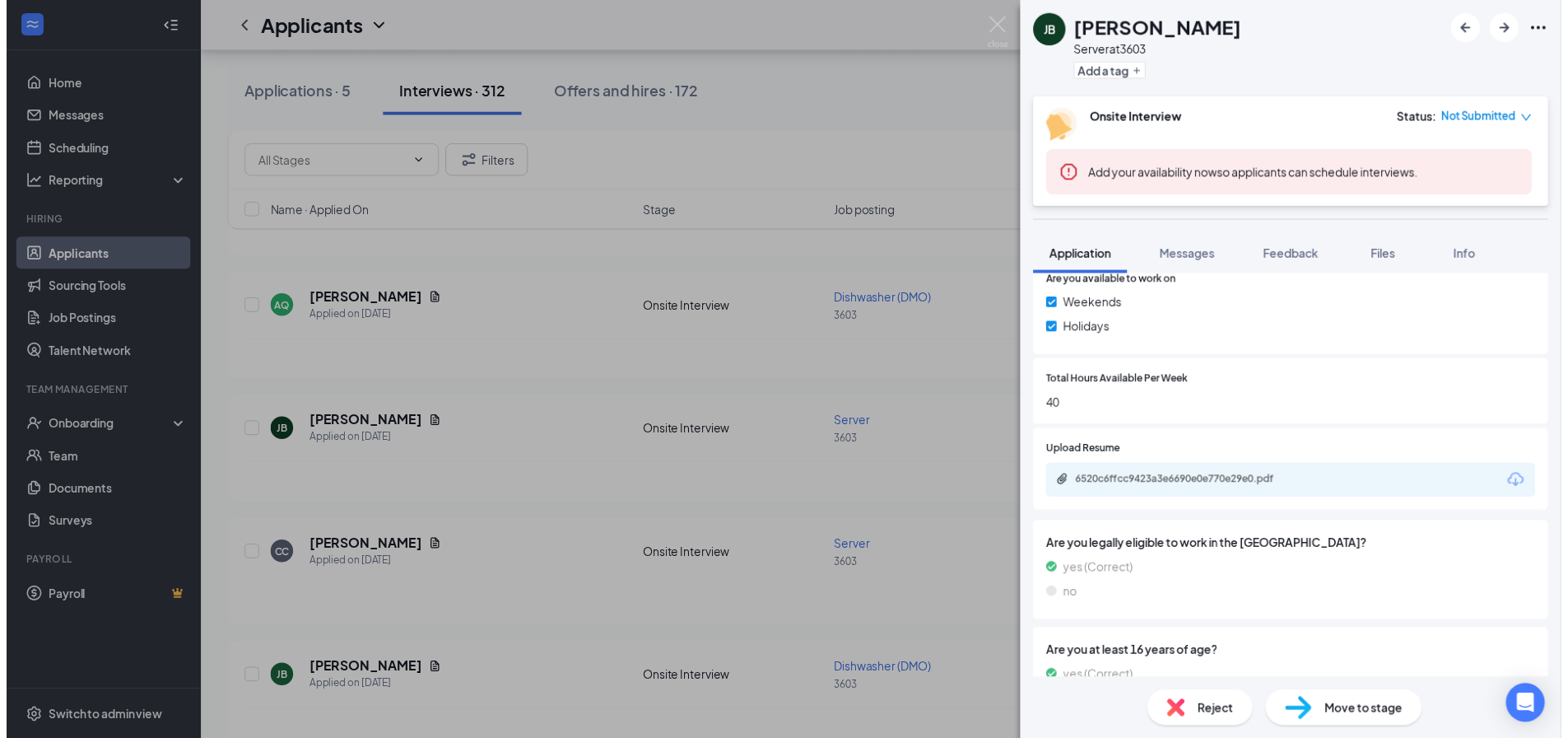
scroll to position [741, 0]
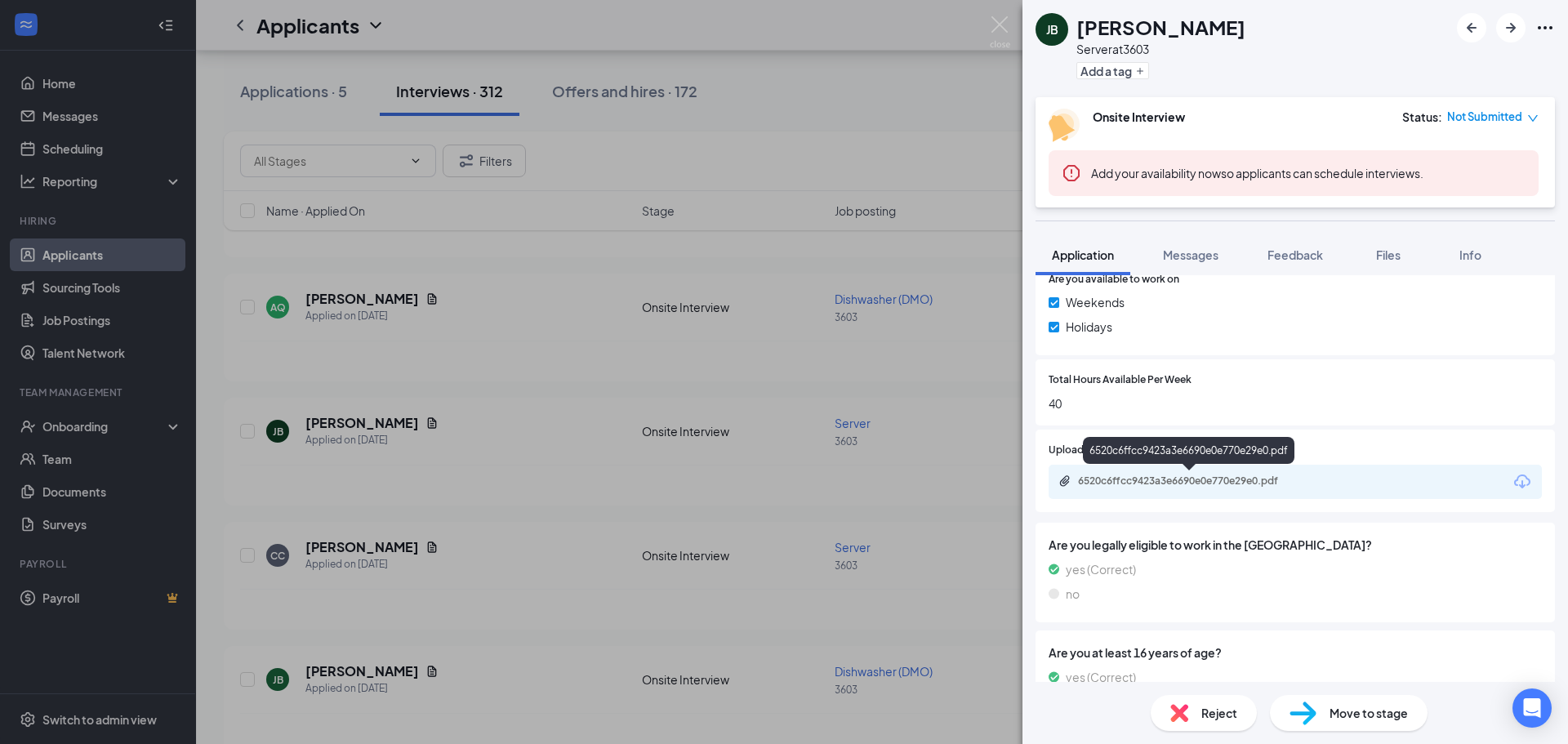
click at [1091, 478] on div "6520c6ffcc9423a3e6690e0e770e29e0.pdf" at bounding box center [1192, 480] width 229 height 13
click at [390, 383] on div "[PERSON_NAME] Server at 3603 Add a tag Onsite Interview Status : Not Submitted …" at bounding box center [784, 372] width 1568 height 744
click at [966, 146] on div "Filters" at bounding box center [882, 161] width 1283 height 33
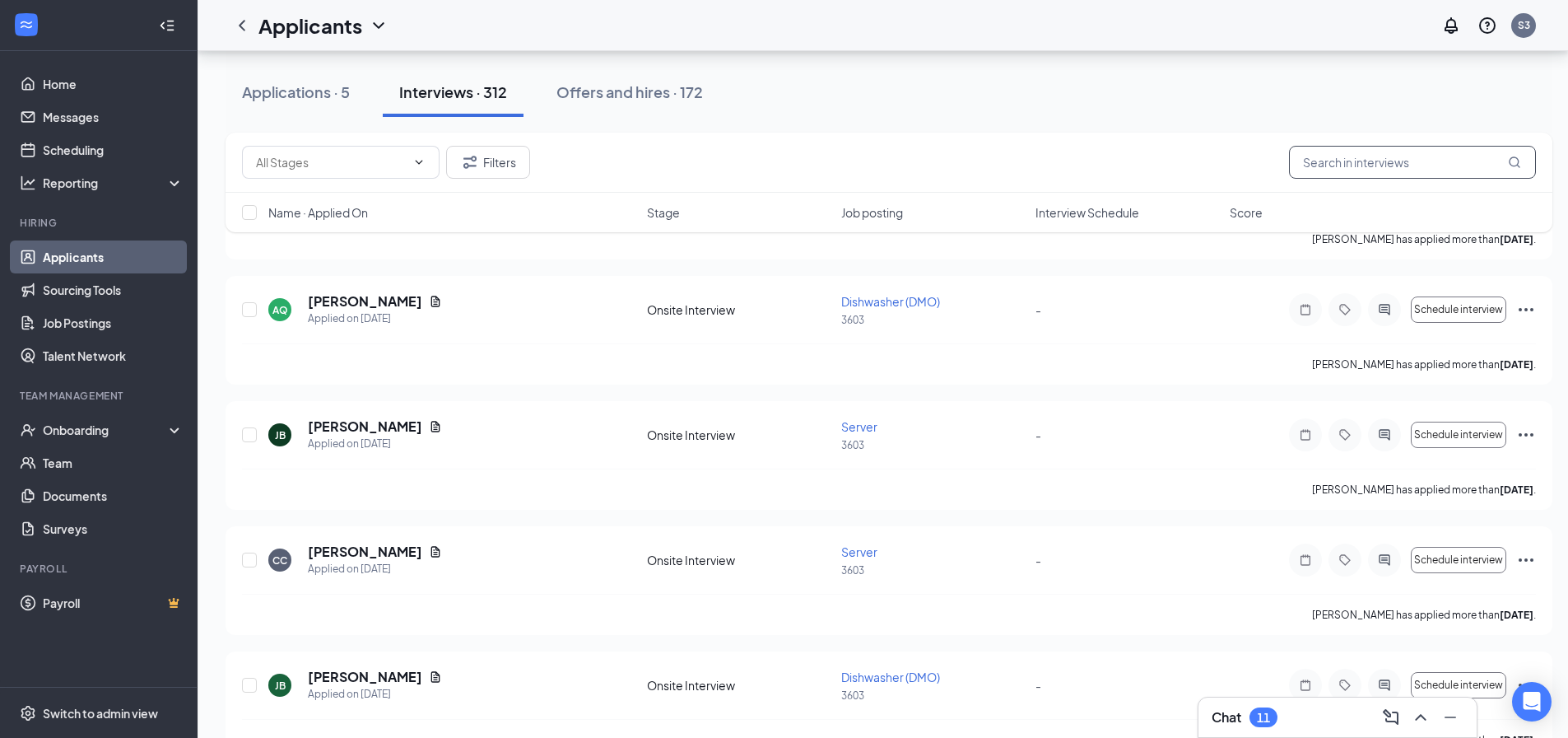
click at [1453, 153] on input "text" at bounding box center [1412, 162] width 247 height 33
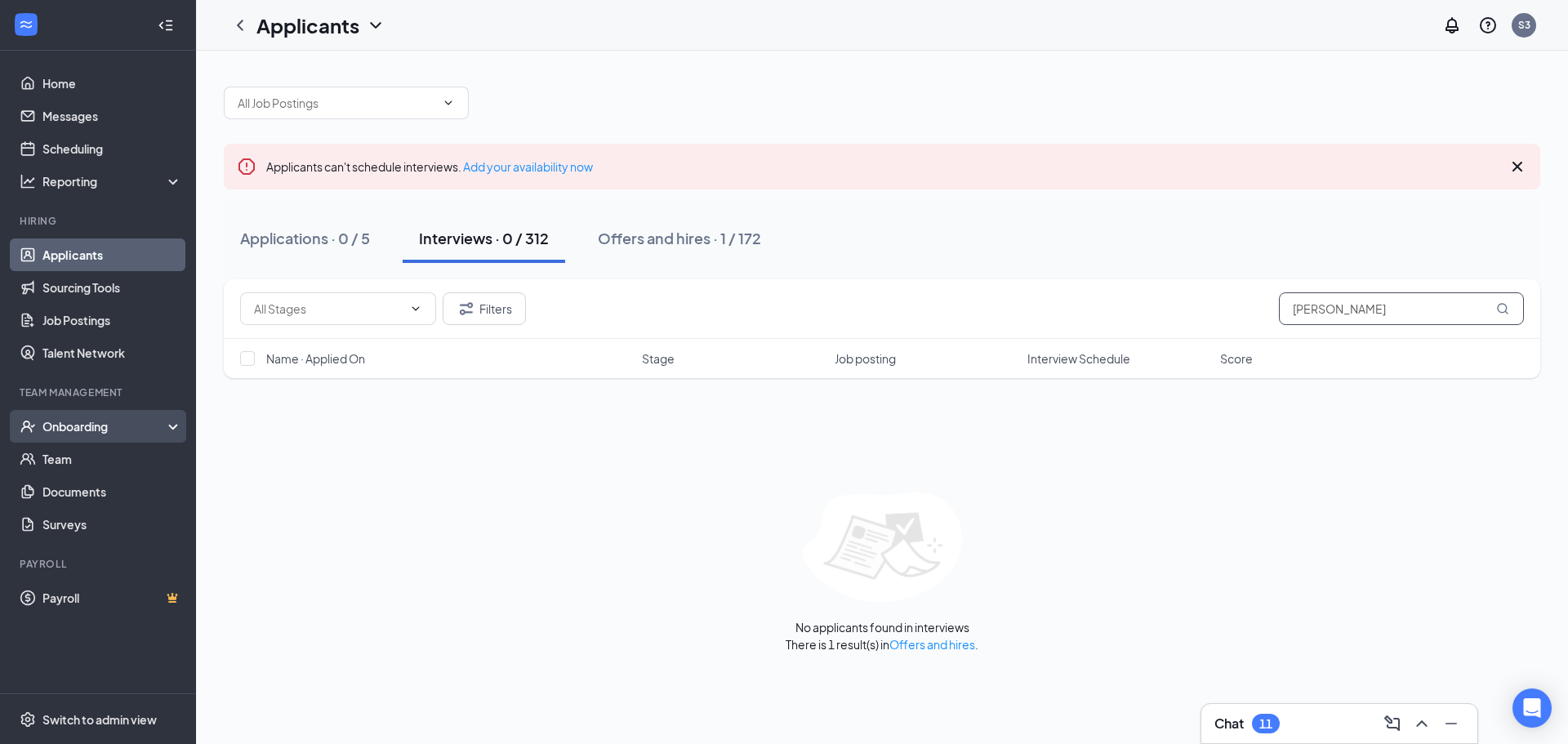
type input "[PERSON_NAME]"
click at [95, 427] on div "Onboarding" at bounding box center [105, 427] width 126 height 16
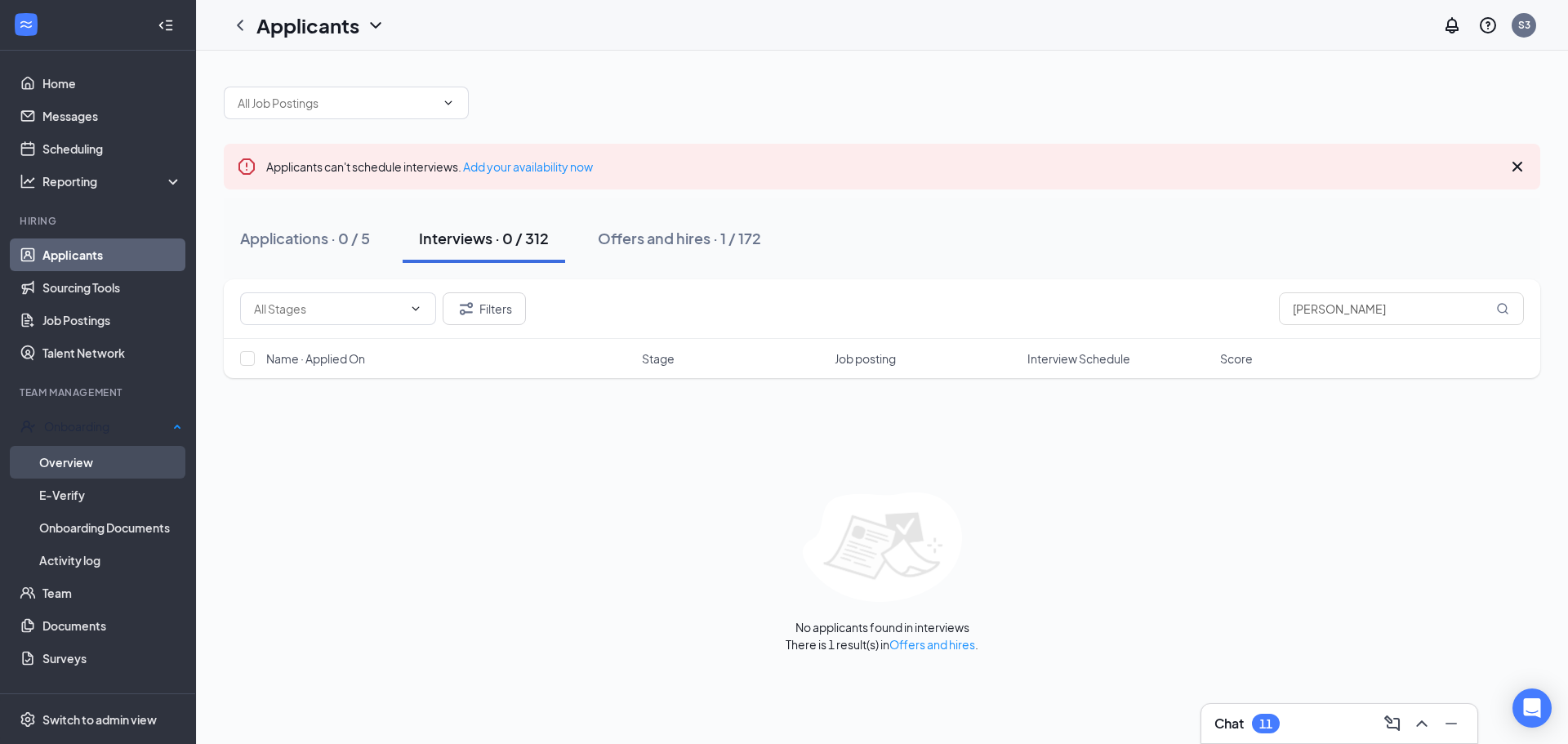
click at [113, 459] on link "Overview" at bounding box center [111, 461] width 143 height 33
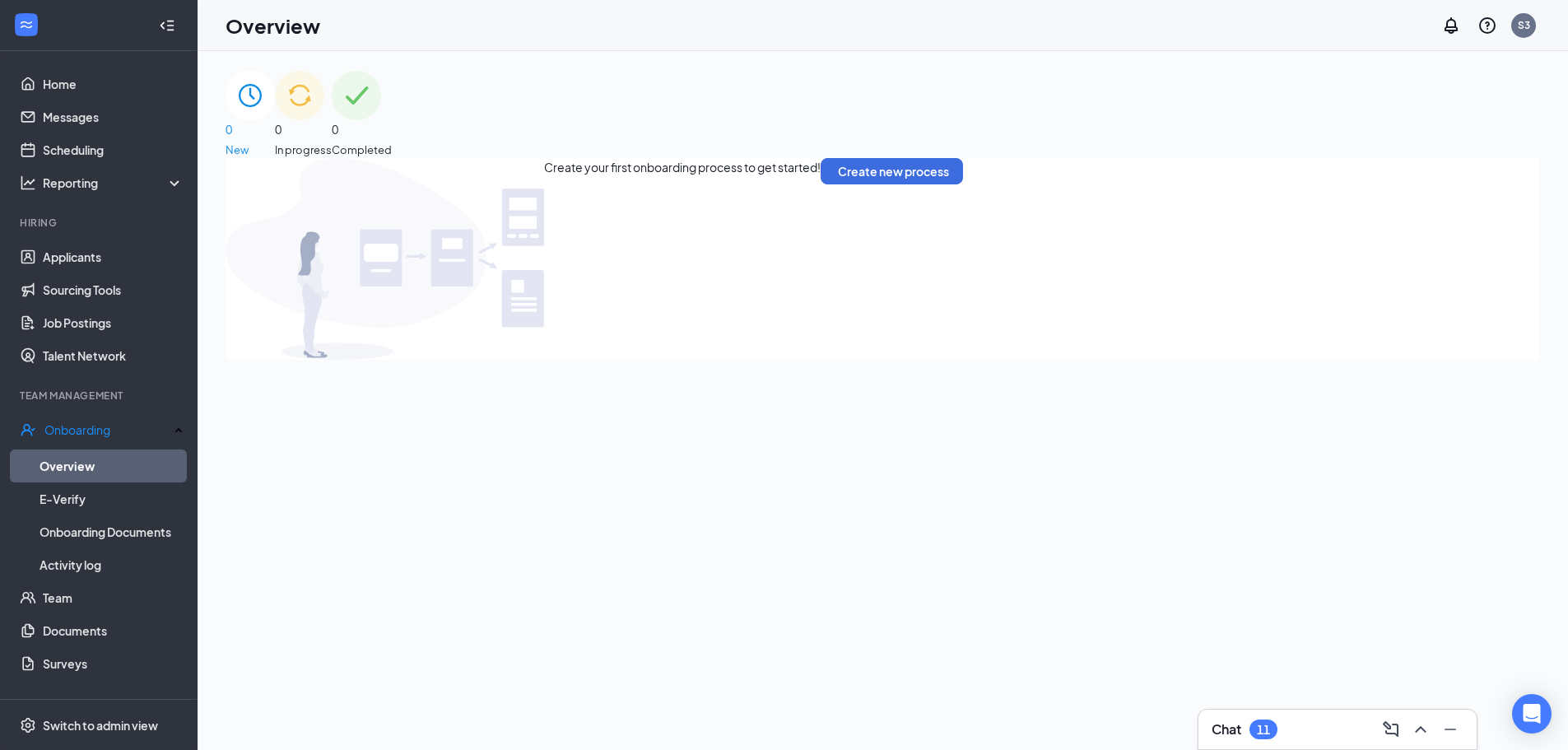
click at [392, 120] on span "0" at bounding box center [362, 129] width 60 height 18
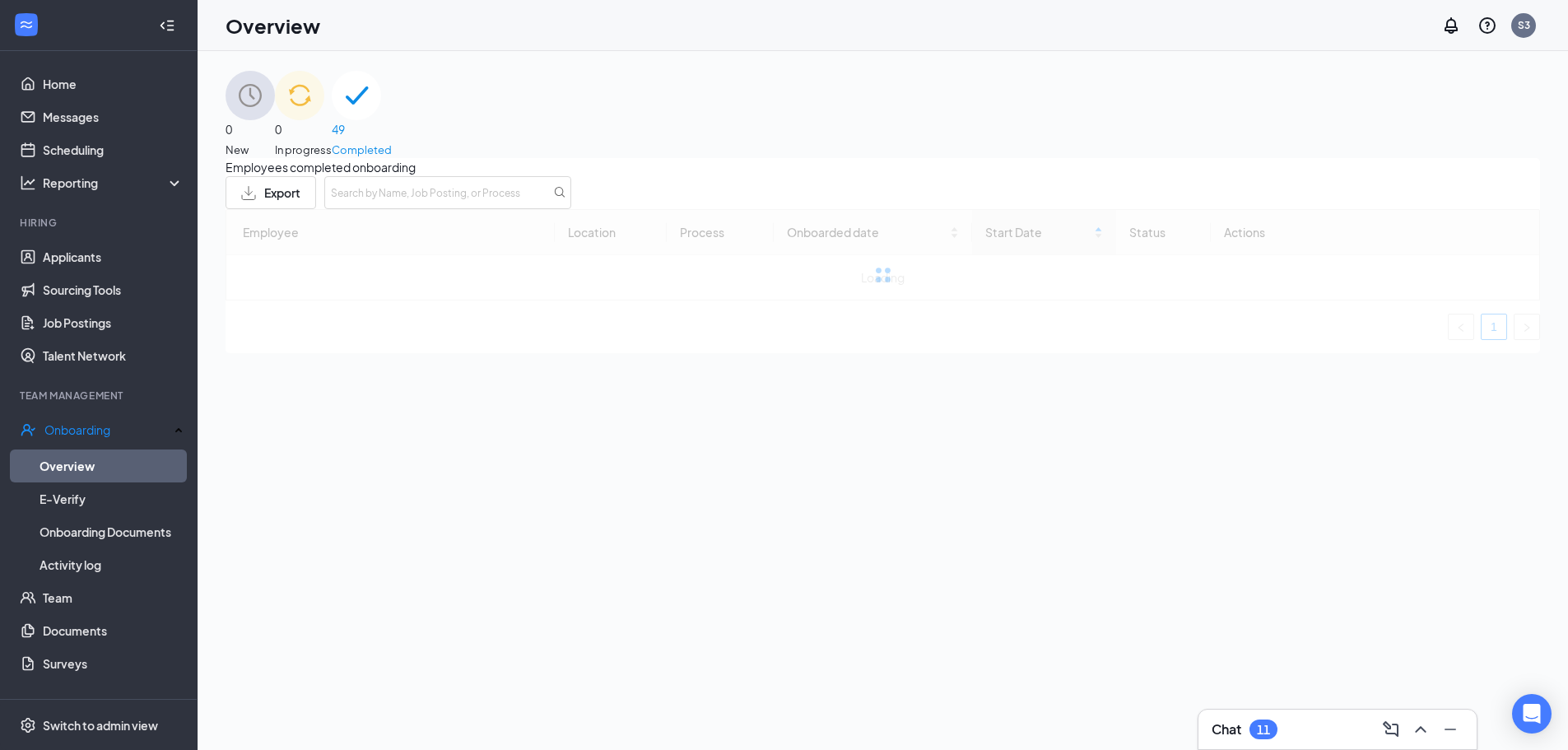
click at [392, 130] on span "49" at bounding box center [362, 129] width 60 height 18
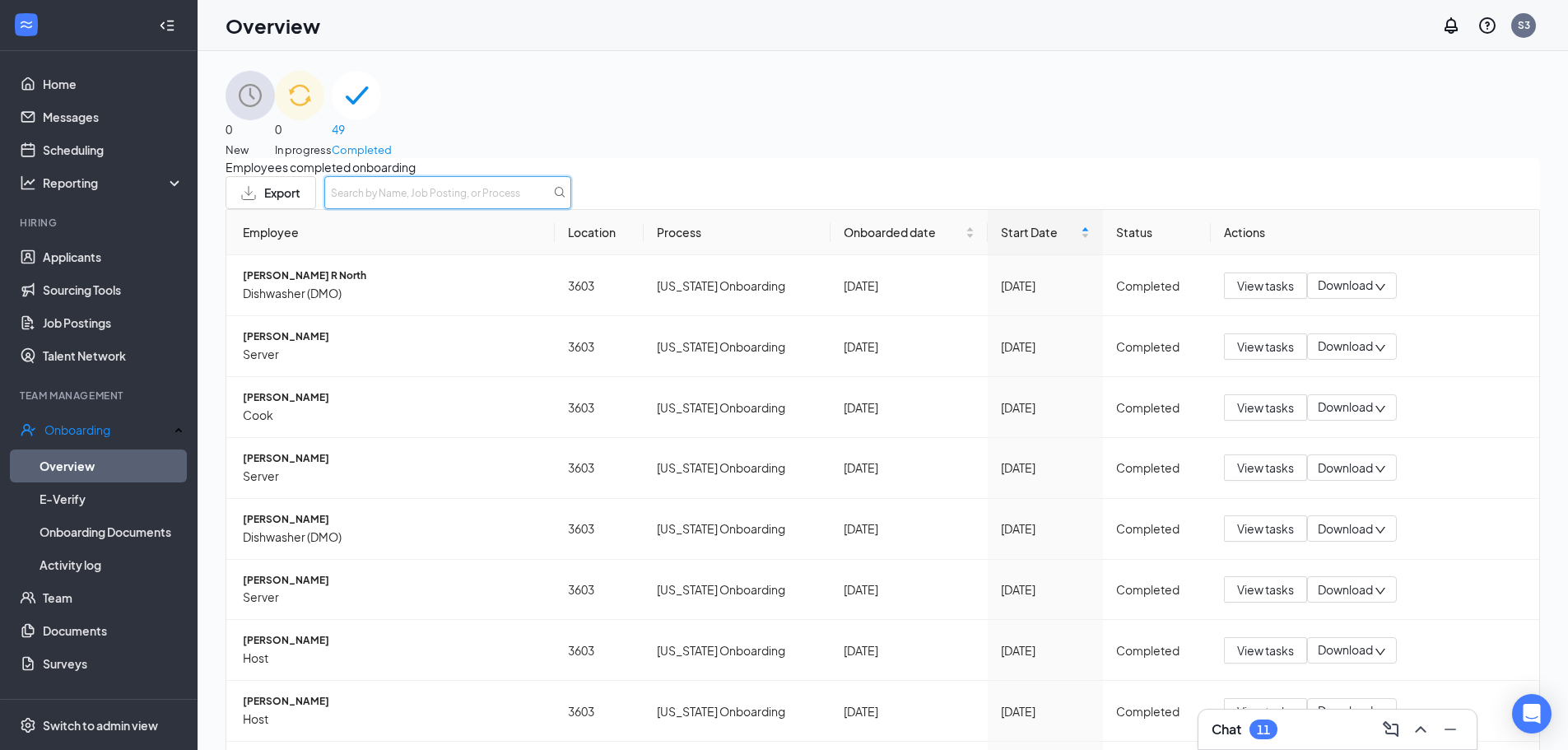
click at [571, 209] on input "text" at bounding box center [447, 192] width 247 height 33
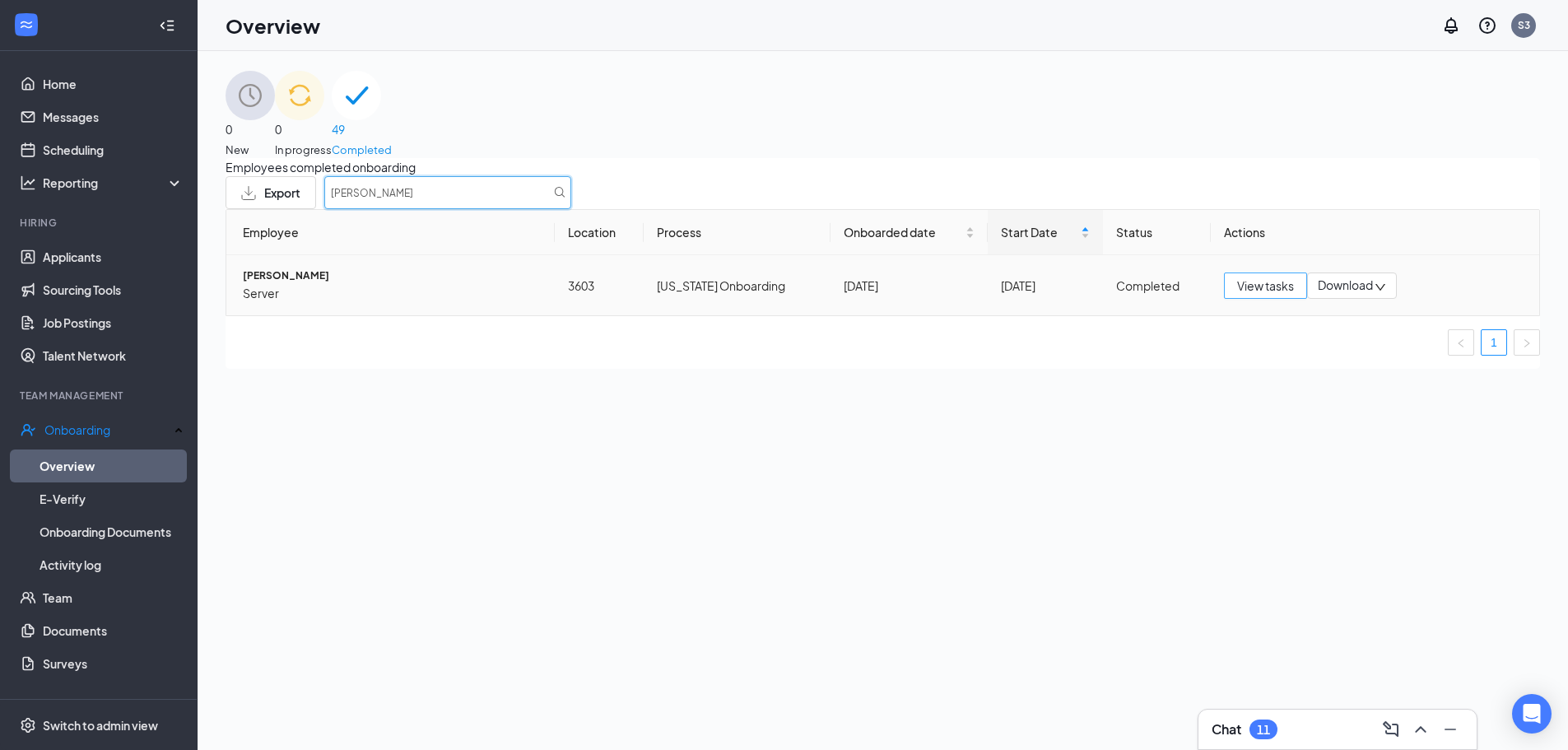
type input "[PERSON_NAME]"
click at [1263, 295] on span "View tasks" at bounding box center [1265, 286] width 57 height 18
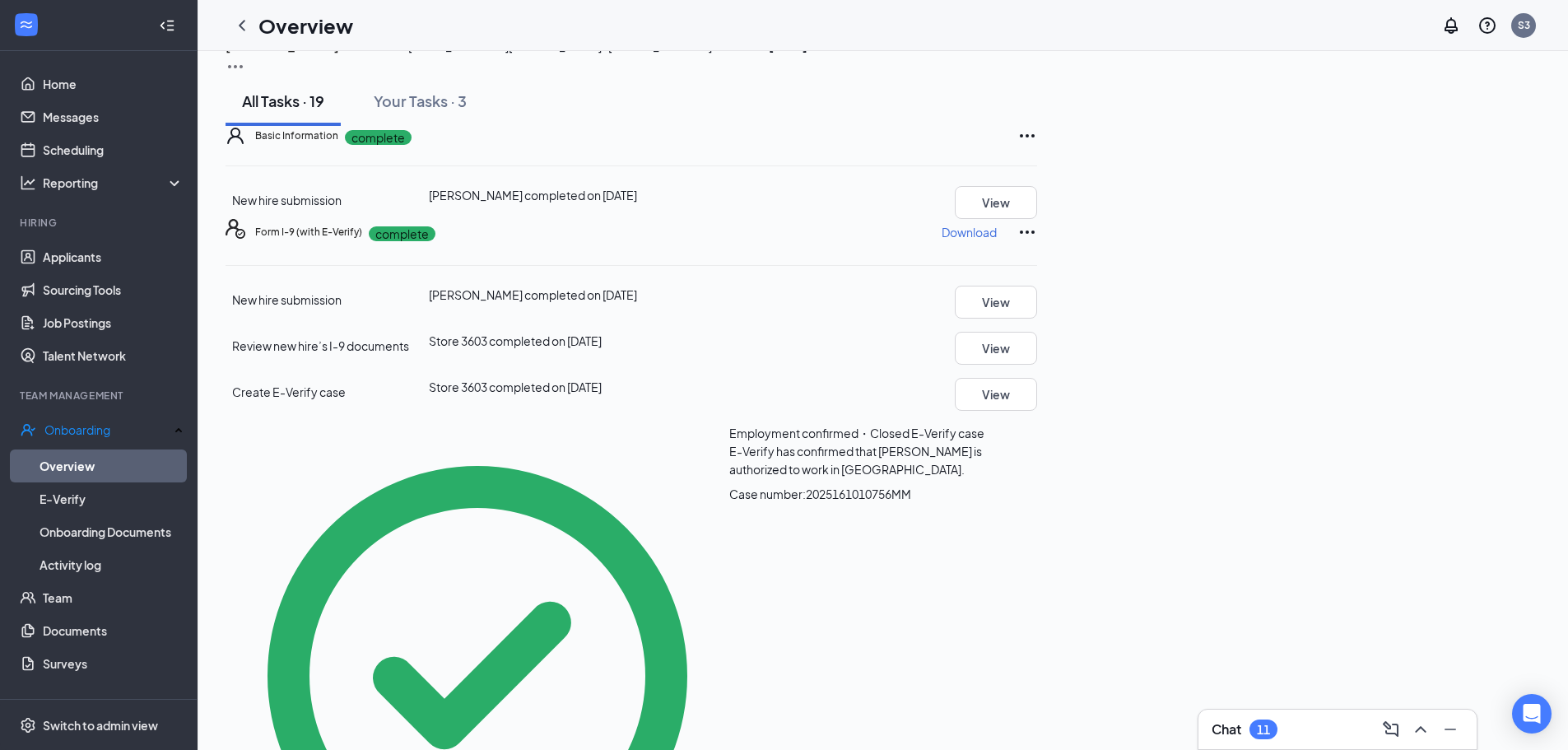
scroll to position [82, 0]
